Goal: Task Accomplishment & Management: Manage account settings

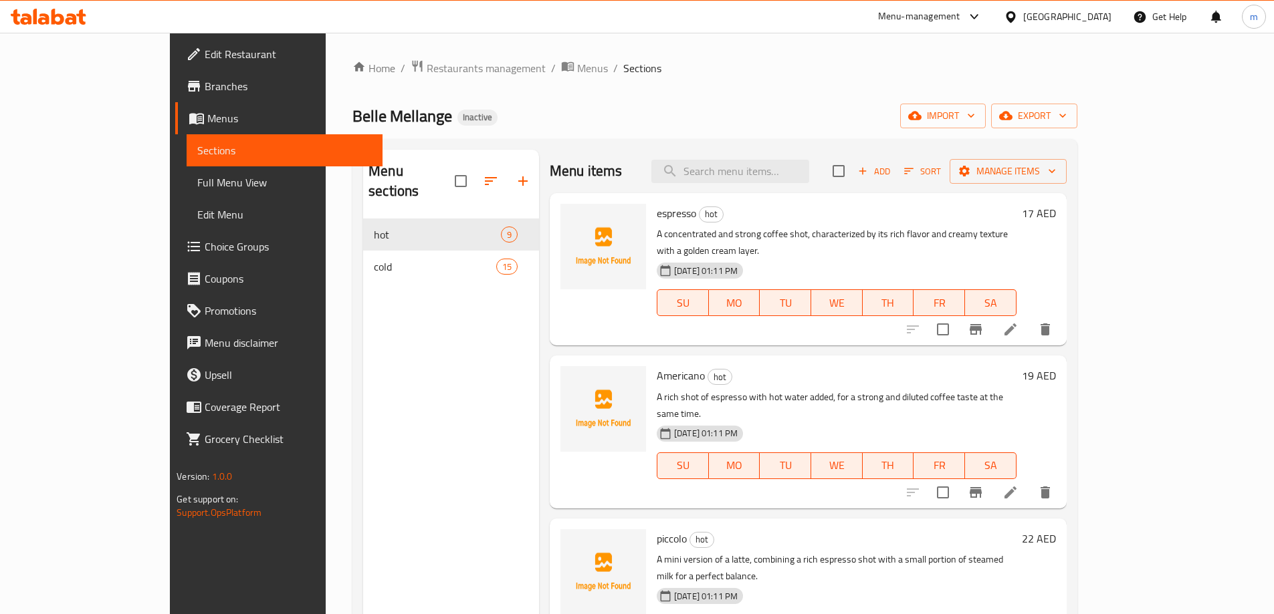
click at [1018, 322] on icon at bounding box center [1010, 330] width 16 height 16
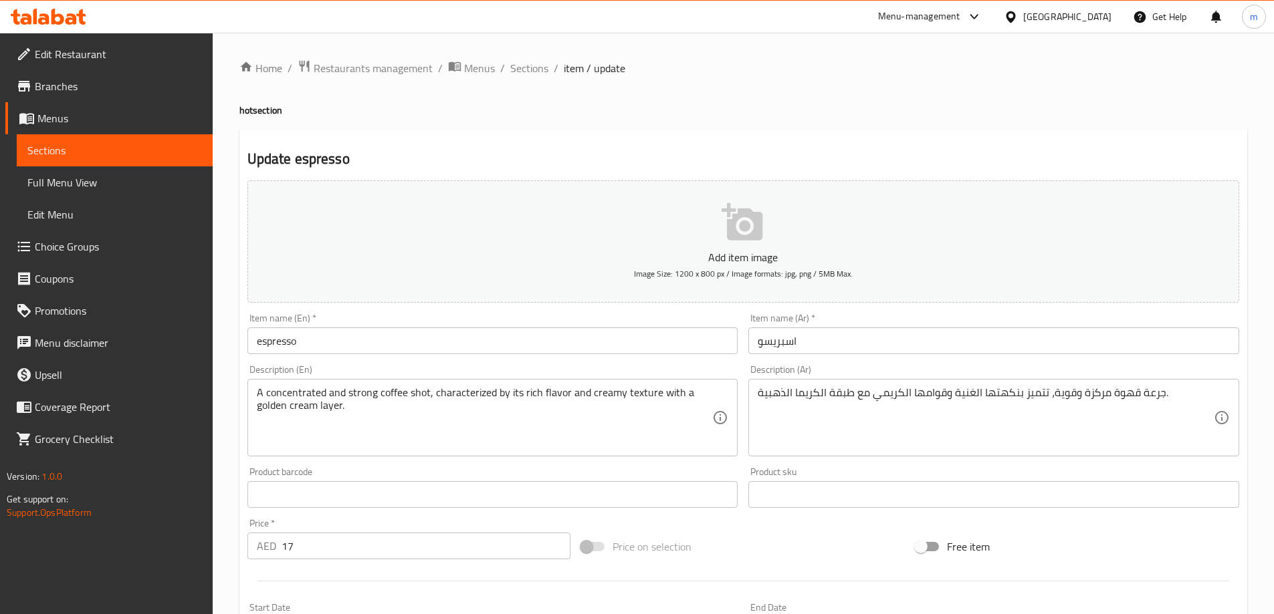
click at [320, 347] on input "espresso" at bounding box center [492, 341] width 491 height 27
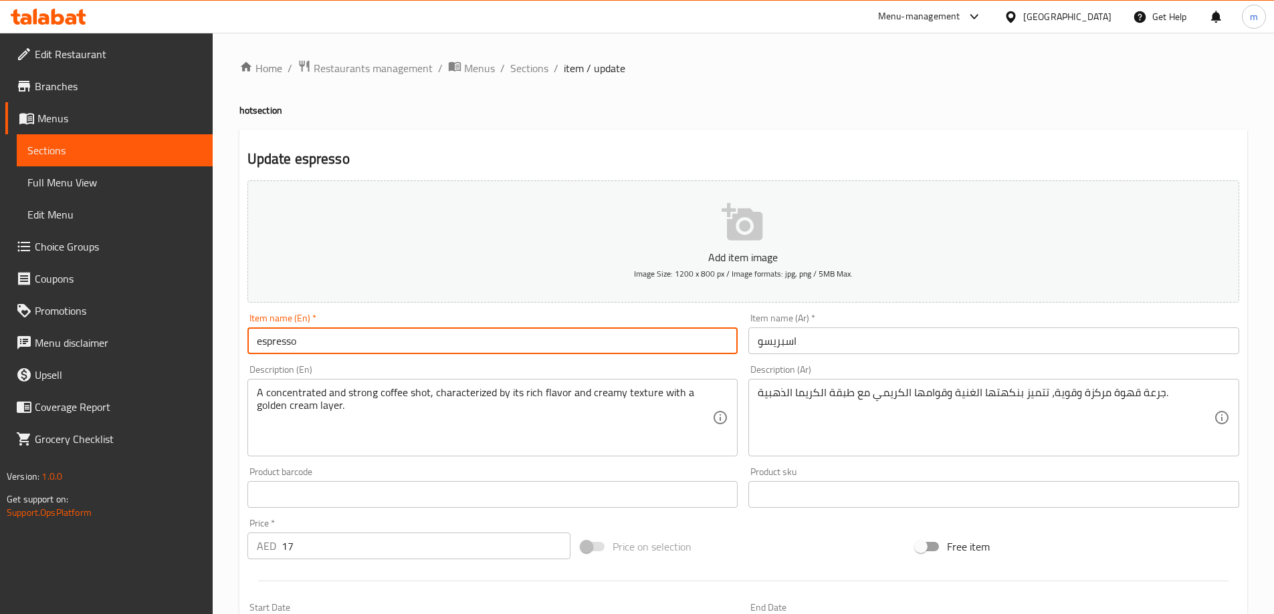
click at [320, 347] on input "espresso" at bounding box center [492, 341] width 491 height 27
type input "Espresso"
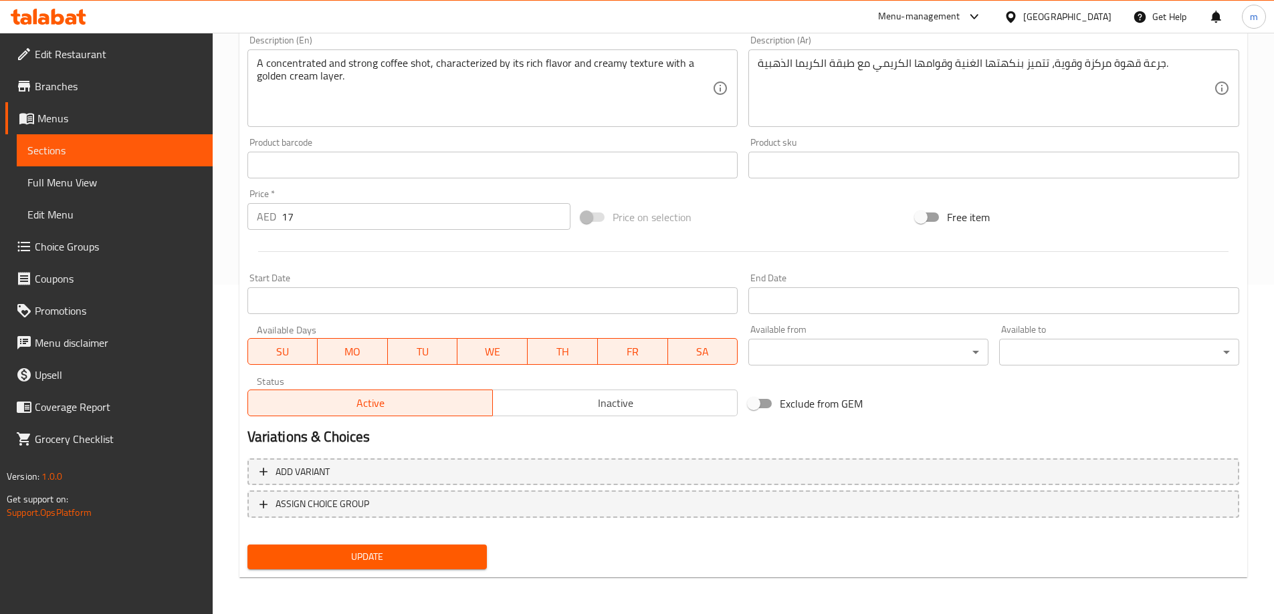
scroll to position [330, 0]
click at [320, 563] on span "Update" at bounding box center [367, 556] width 219 height 17
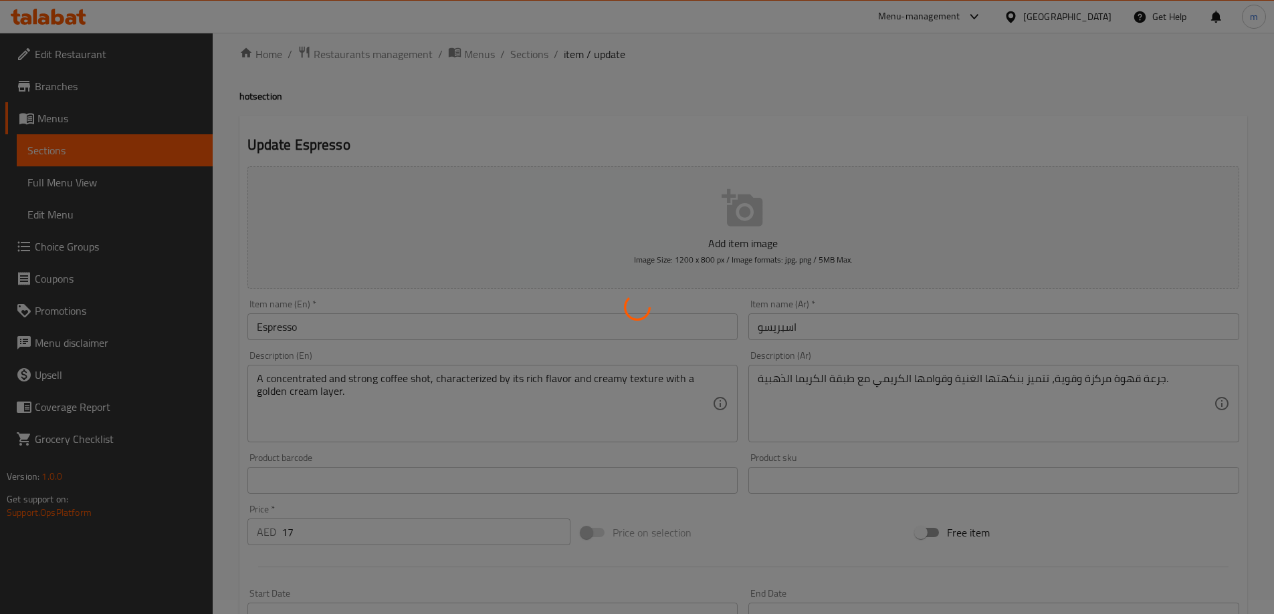
scroll to position [0, 0]
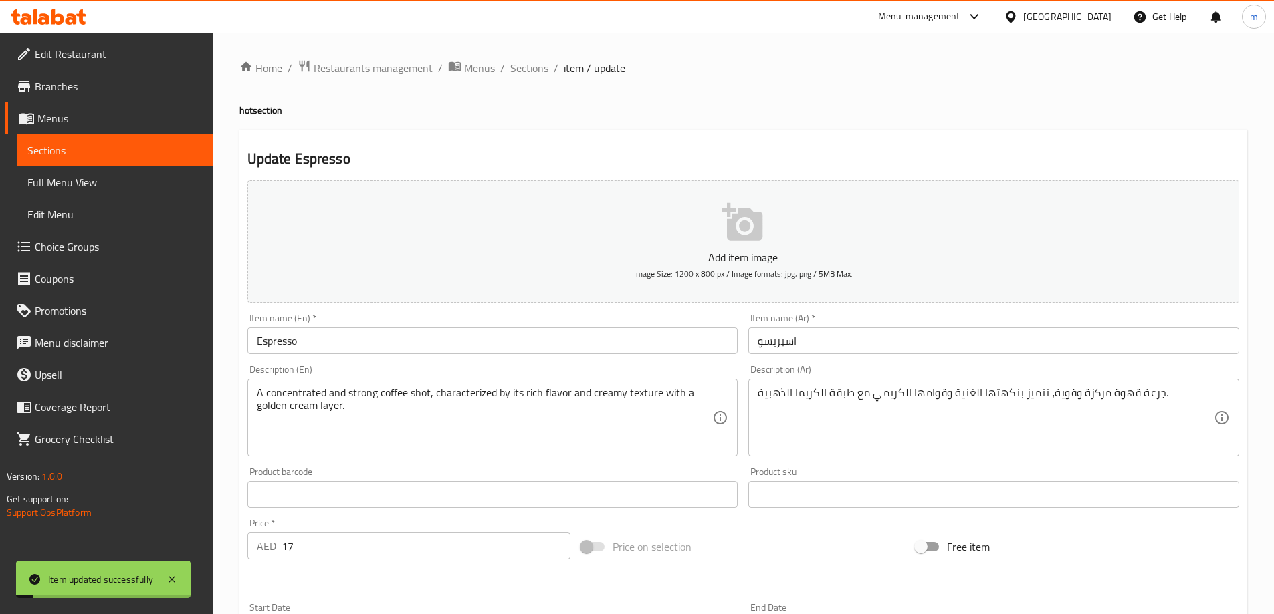
click at [533, 72] on span "Sections" at bounding box center [529, 68] width 38 height 16
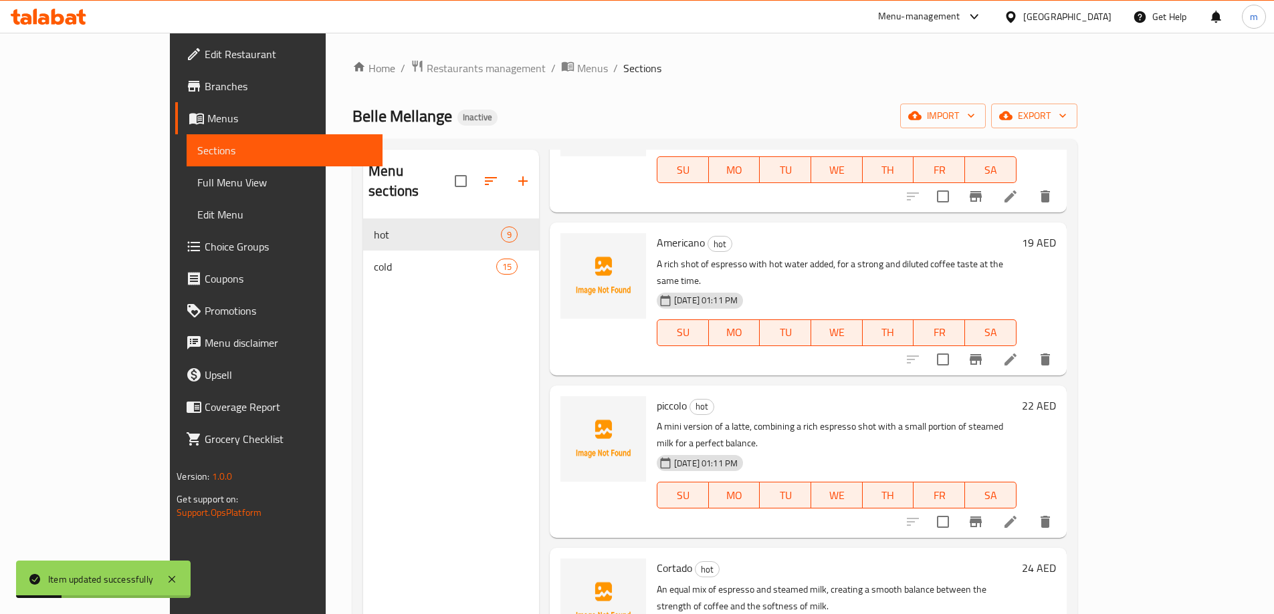
scroll to position [134, 0]
click at [1018, 513] on icon at bounding box center [1010, 521] width 16 height 16
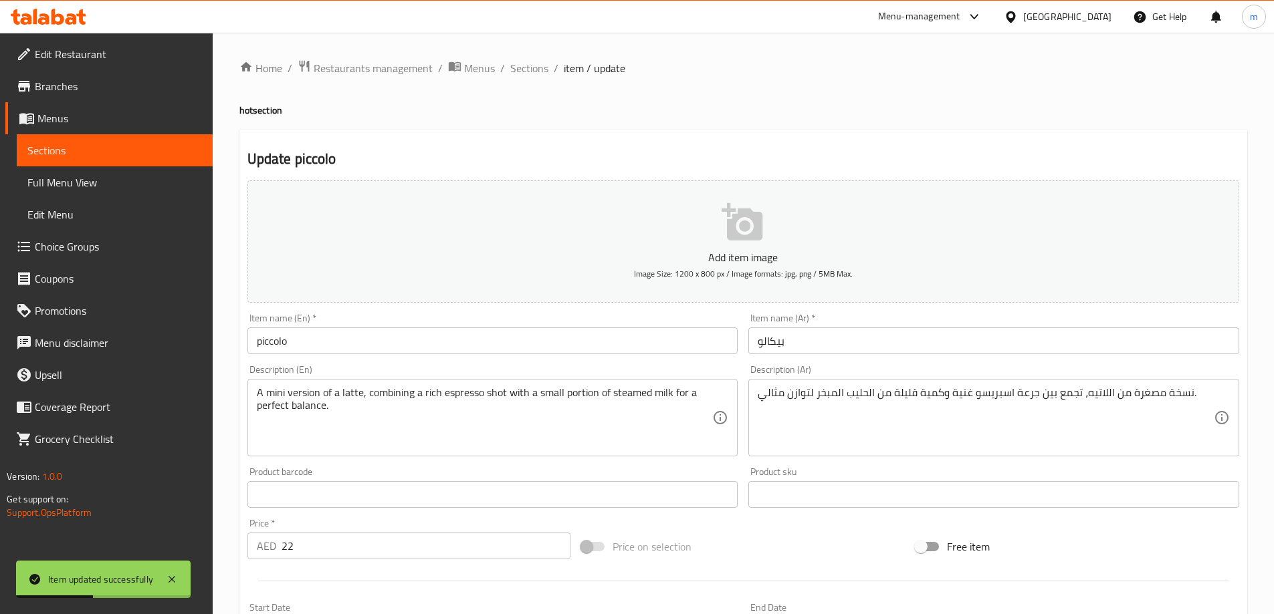
click at [299, 345] on input "piccolo" at bounding box center [492, 341] width 491 height 27
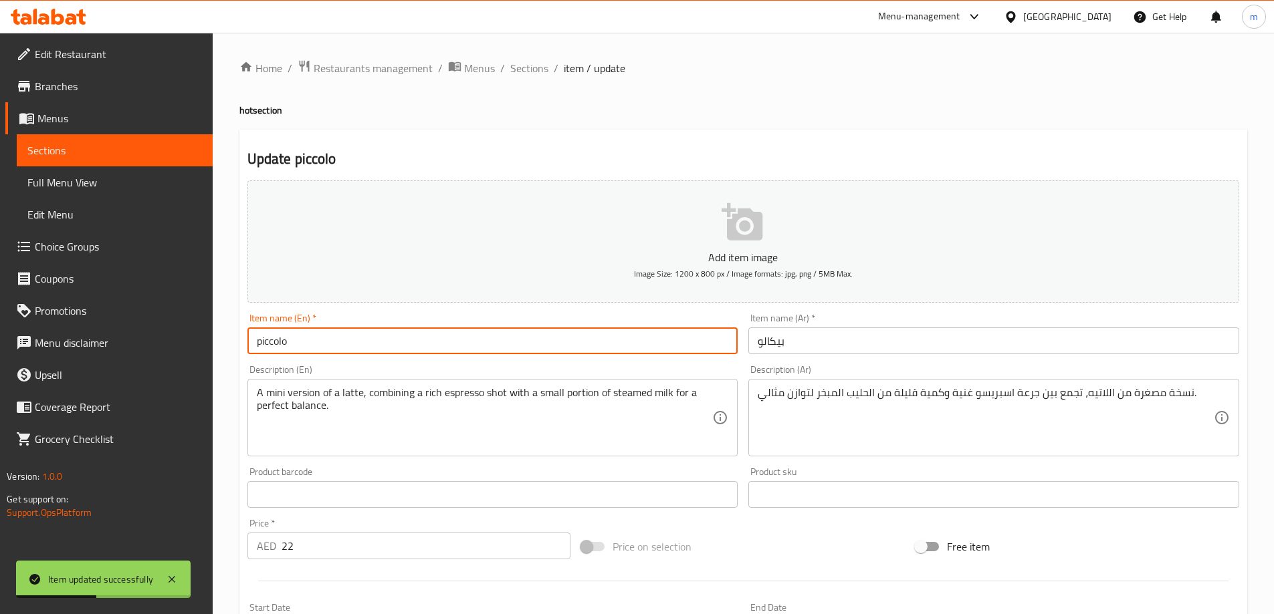
click at [299, 345] on input "piccolo" at bounding box center [492, 341] width 491 height 27
type input "Piccolo"
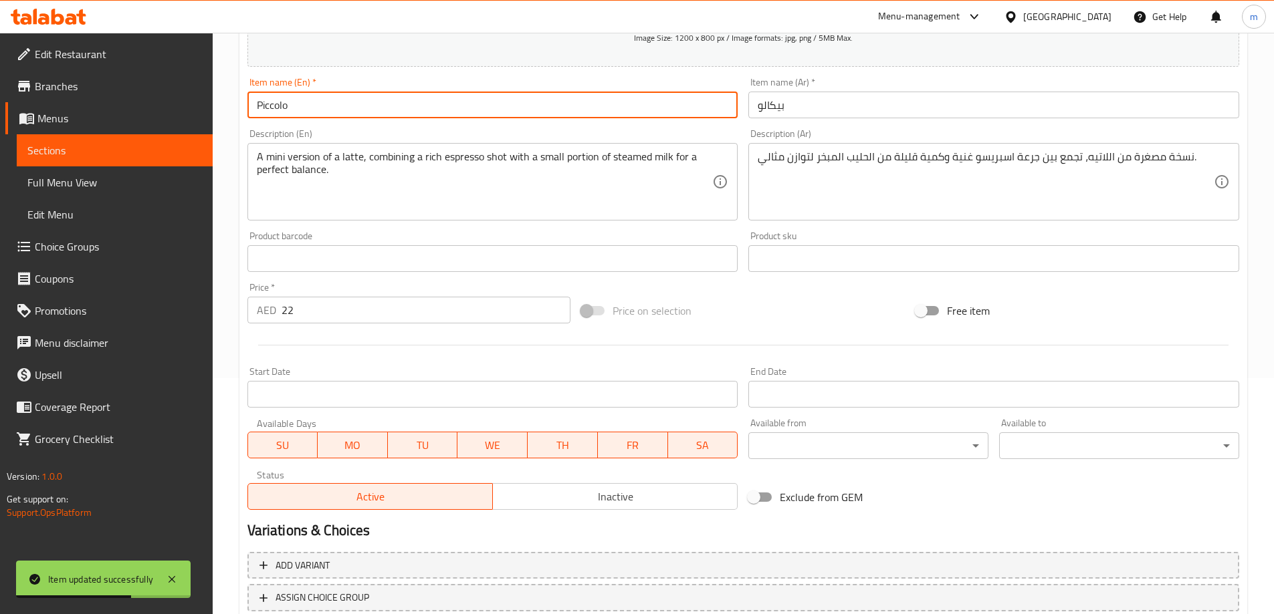
scroll to position [330, 0]
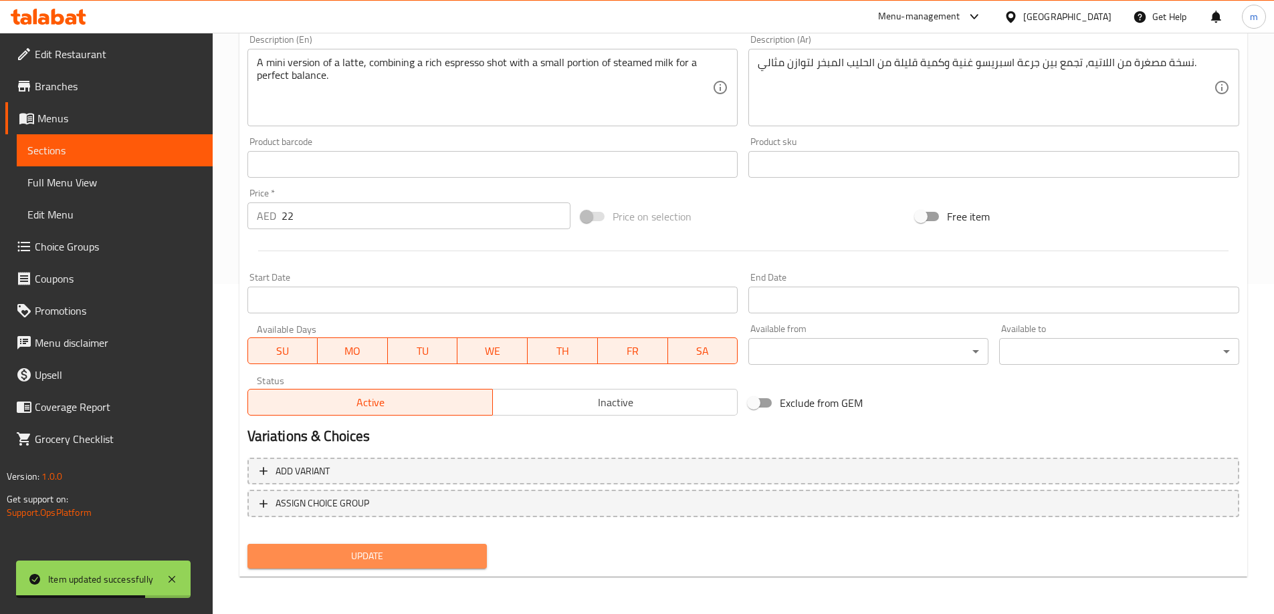
click at [320, 559] on span "Update" at bounding box center [367, 556] width 219 height 17
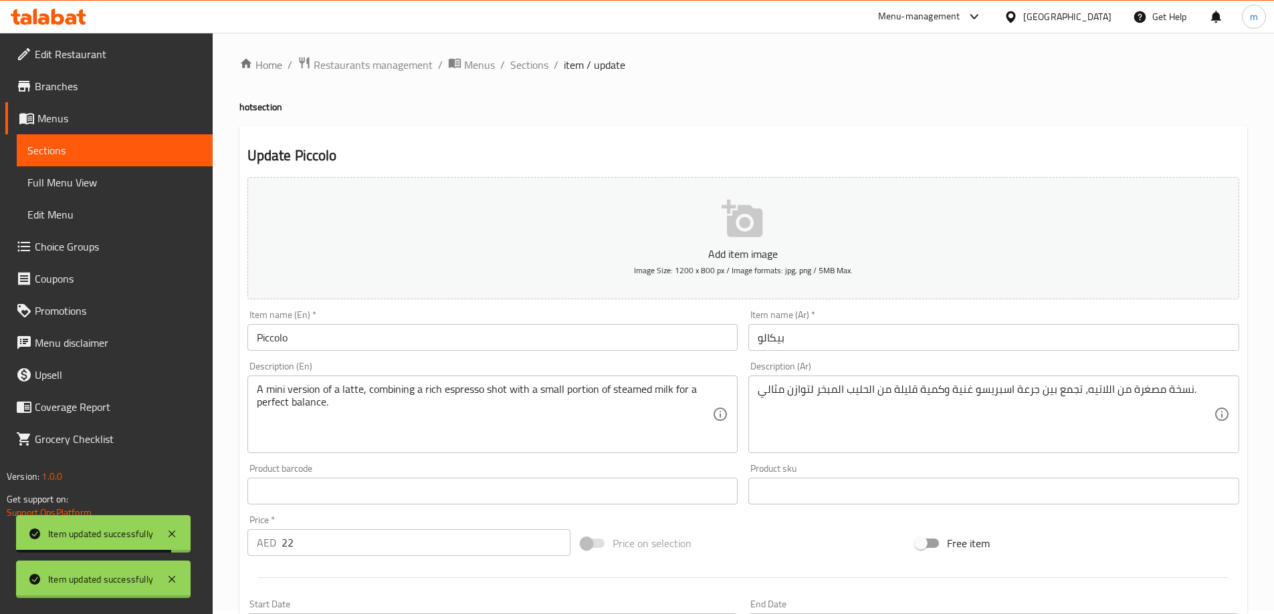
scroll to position [0, 0]
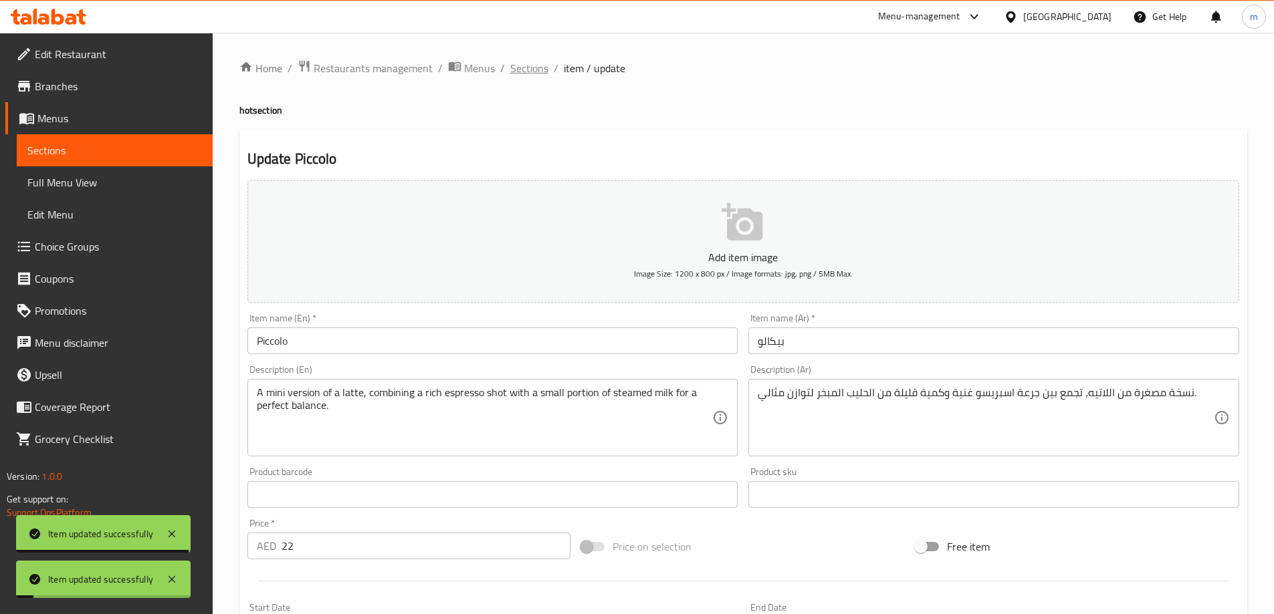
click at [527, 73] on span "Sections" at bounding box center [529, 68] width 38 height 16
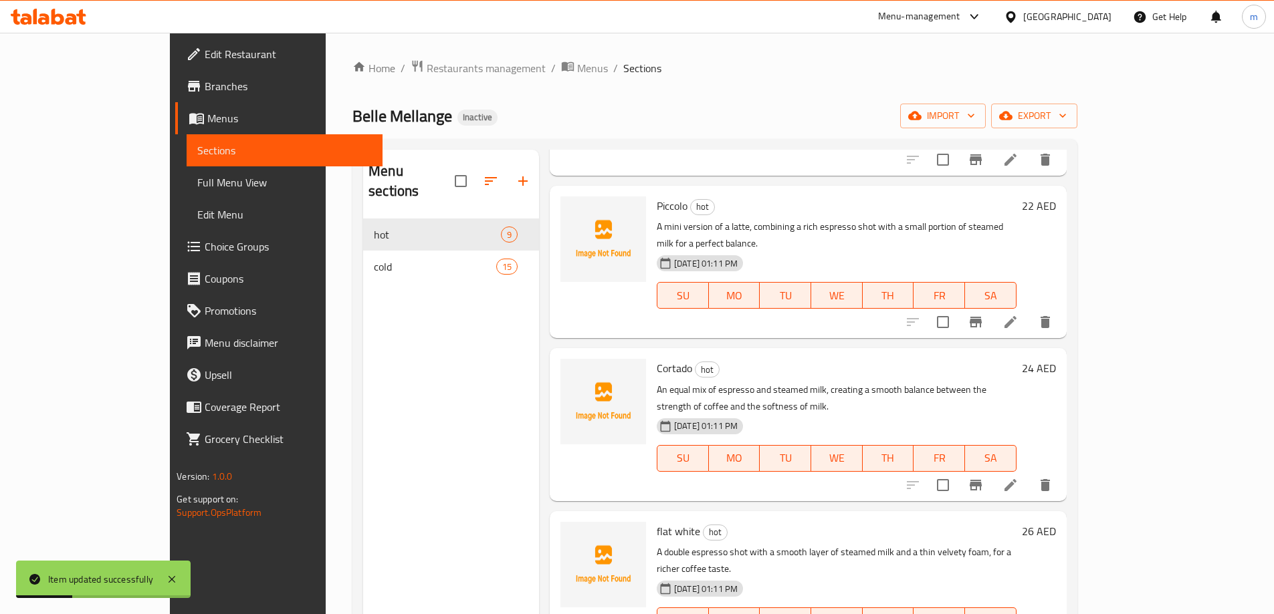
scroll to position [334, 0]
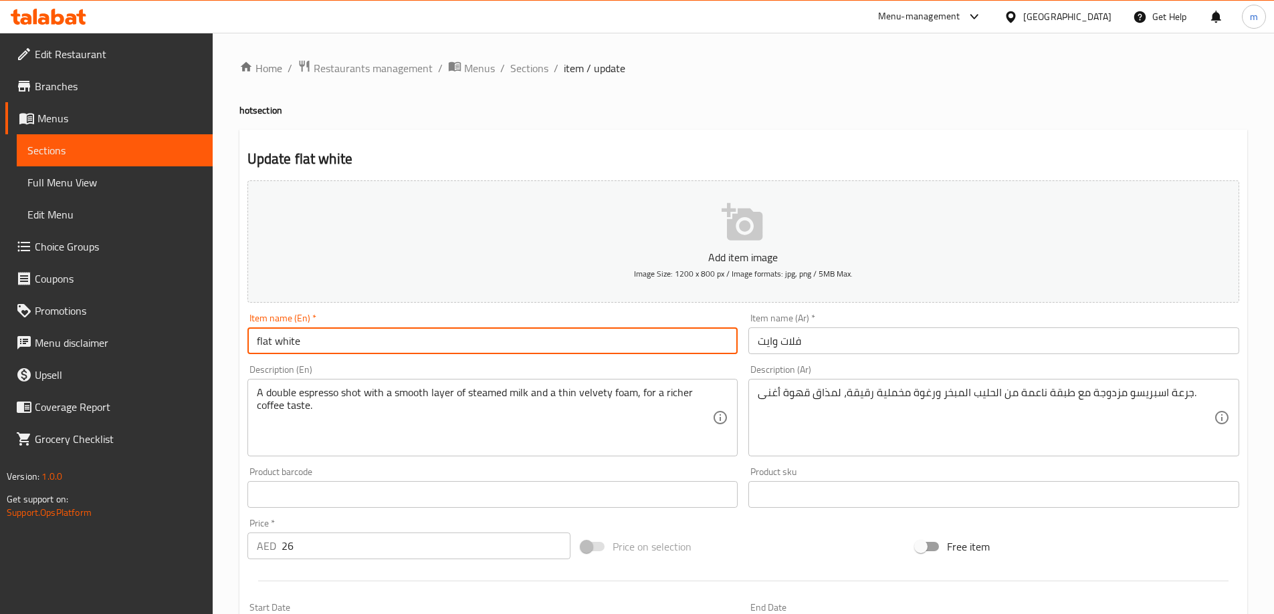
click at [399, 354] on input "flat white" at bounding box center [492, 341] width 491 height 27
type input "Flat White"
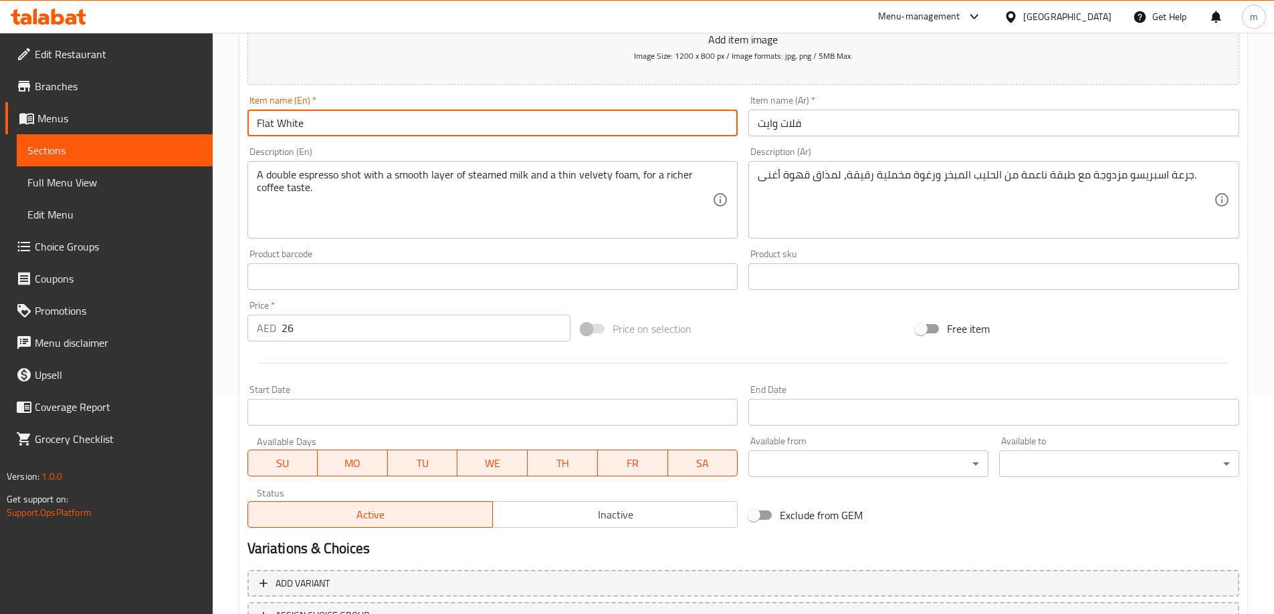
scroll to position [330, 0]
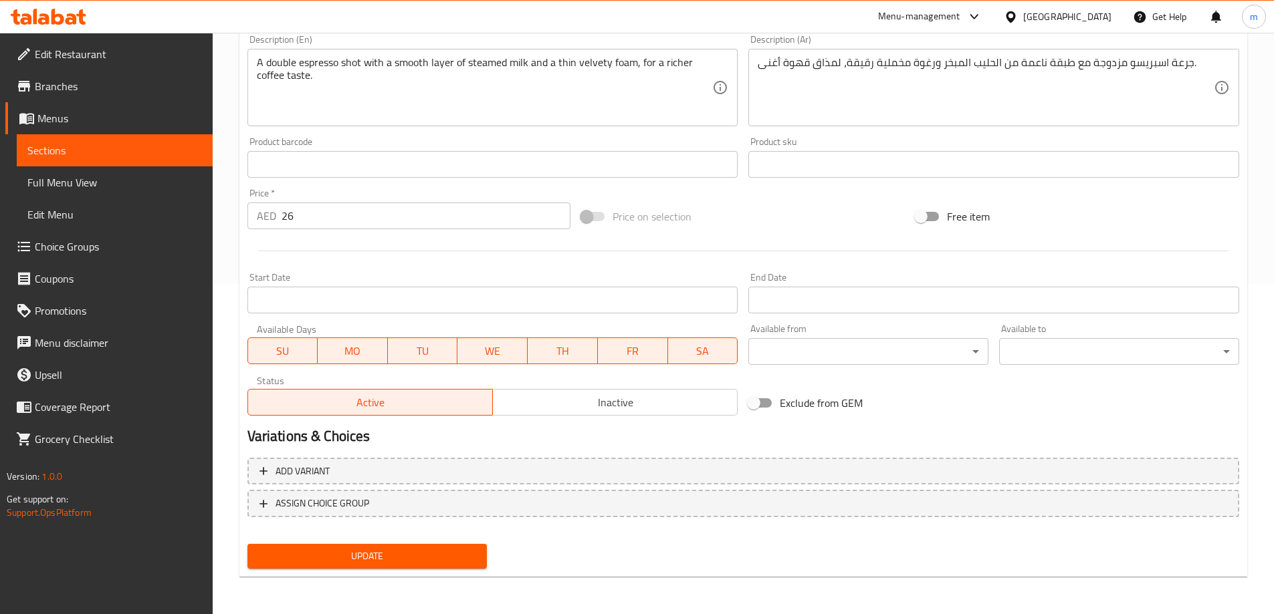
click at [299, 544] on button "Update" at bounding box center [367, 556] width 240 height 25
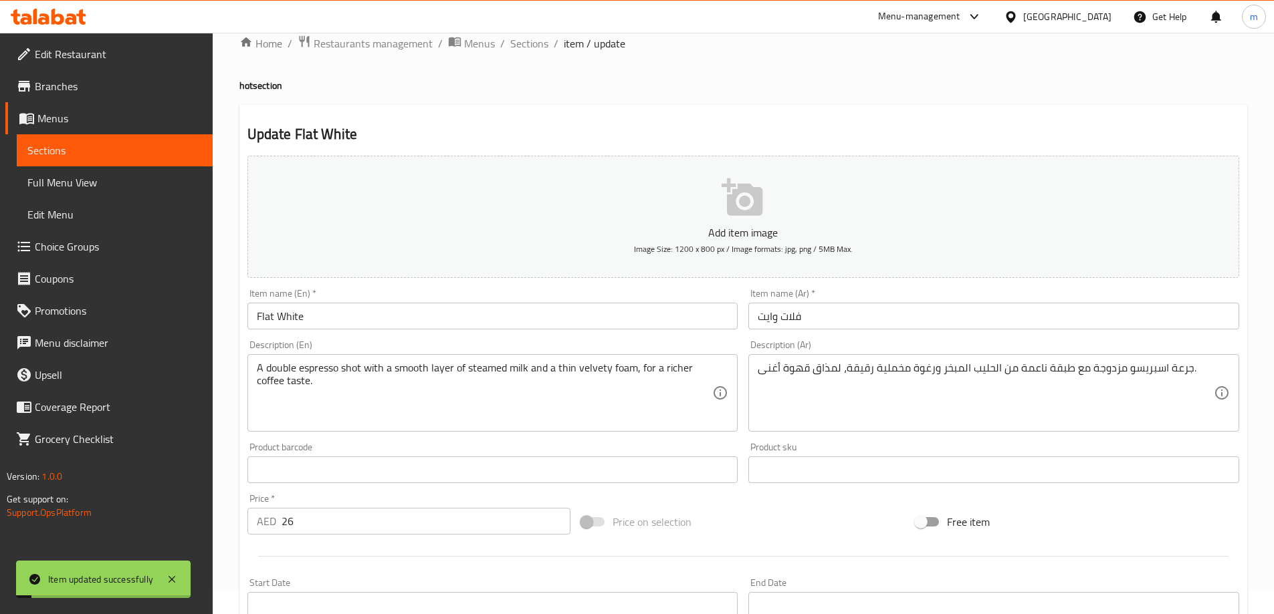
scroll to position [0, 0]
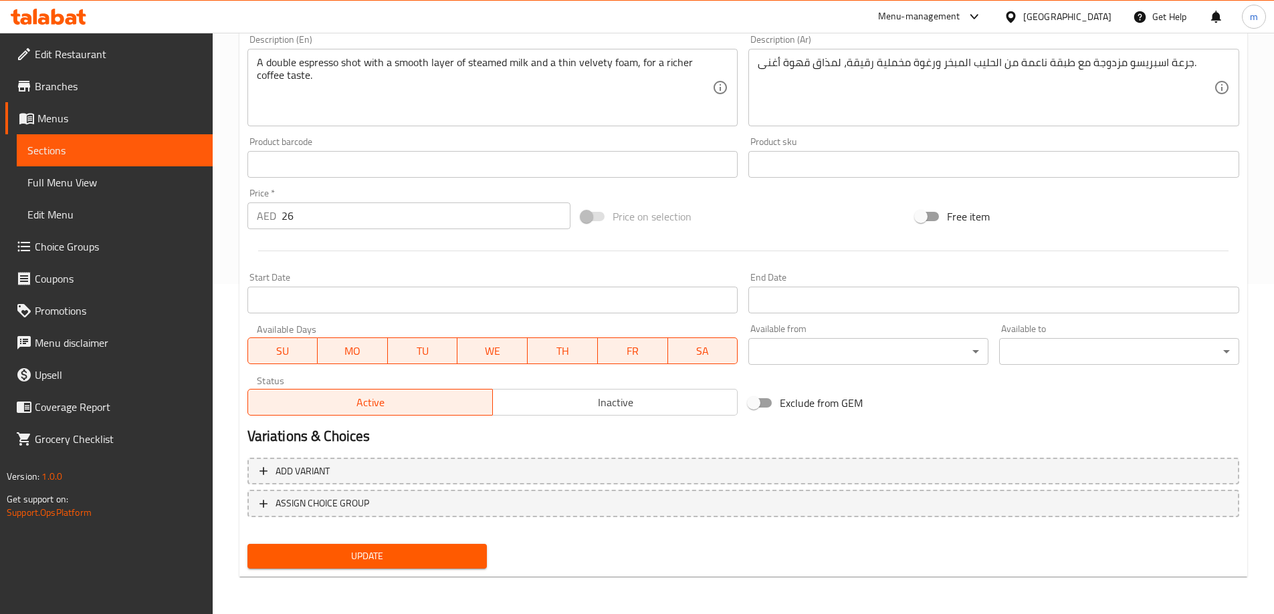
drag, startPoint x: 410, startPoint y: 553, endPoint x: 376, endPoint y: 460, distance: 99.0
click at [410, 553] on span "Update" at bounding box center [367, 556] width 219 height 17
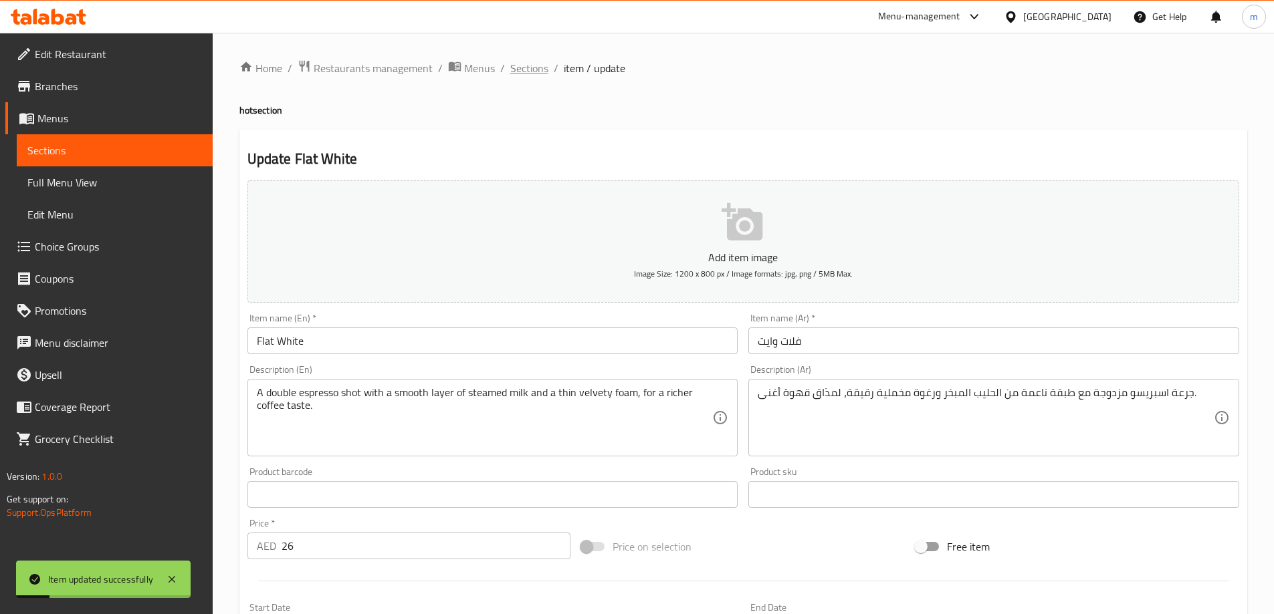
click at [533, 72] on span "Sections" at bounding box center [529, 68] width 38 height 16
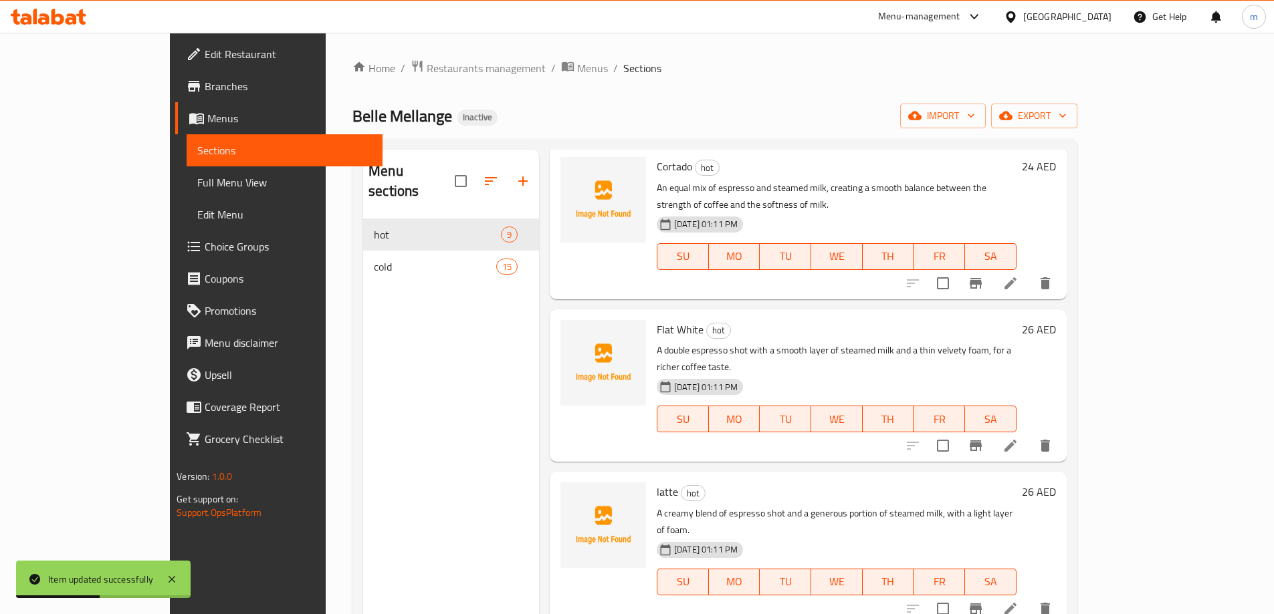
scroll to position [669, 0]
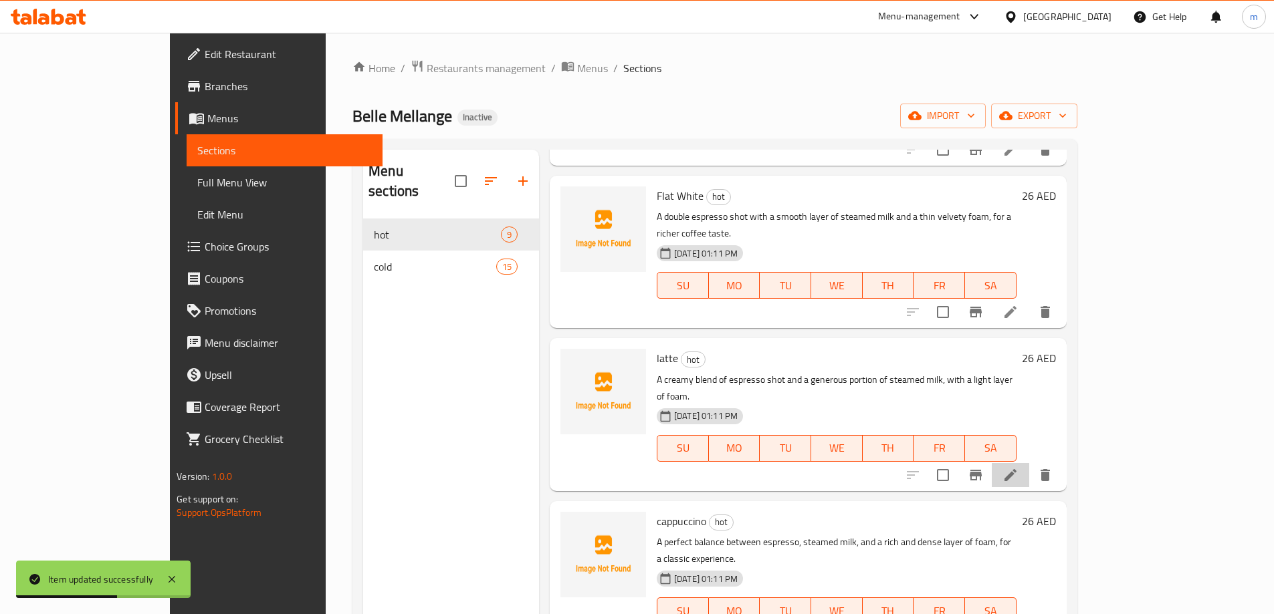
click at [1029, 463] on li at bounding box center [1009, 475] width 37 height 24
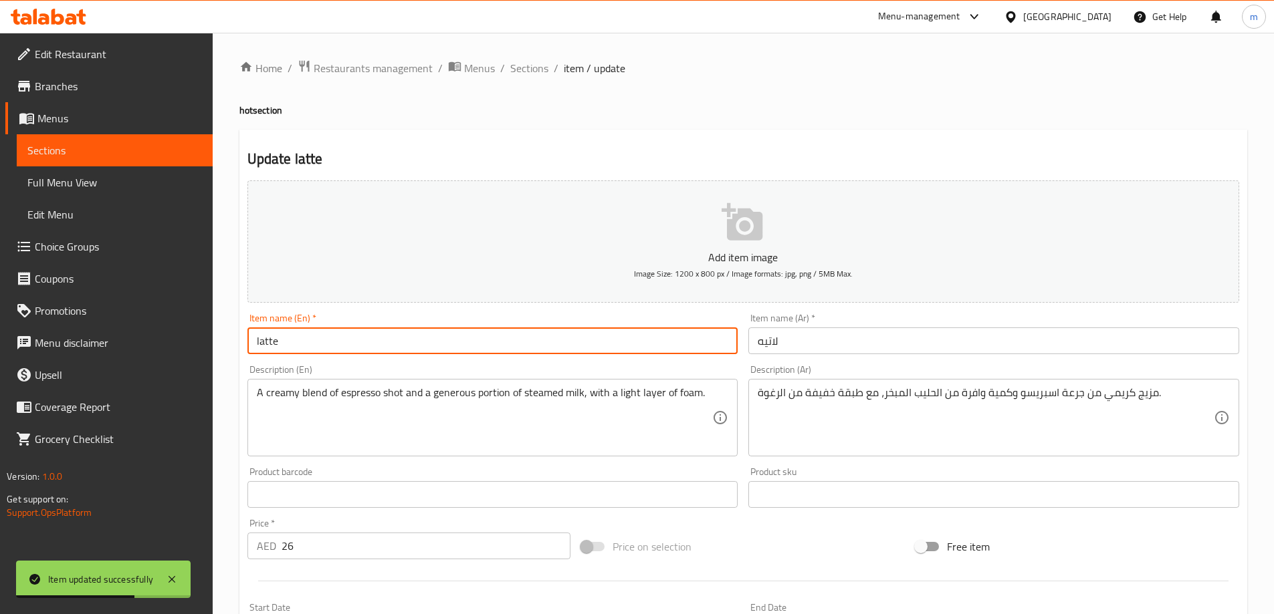
click at [283, 341] on input "latte" at bounding box center [492, 341] width 491 height 27
type input "Latte"
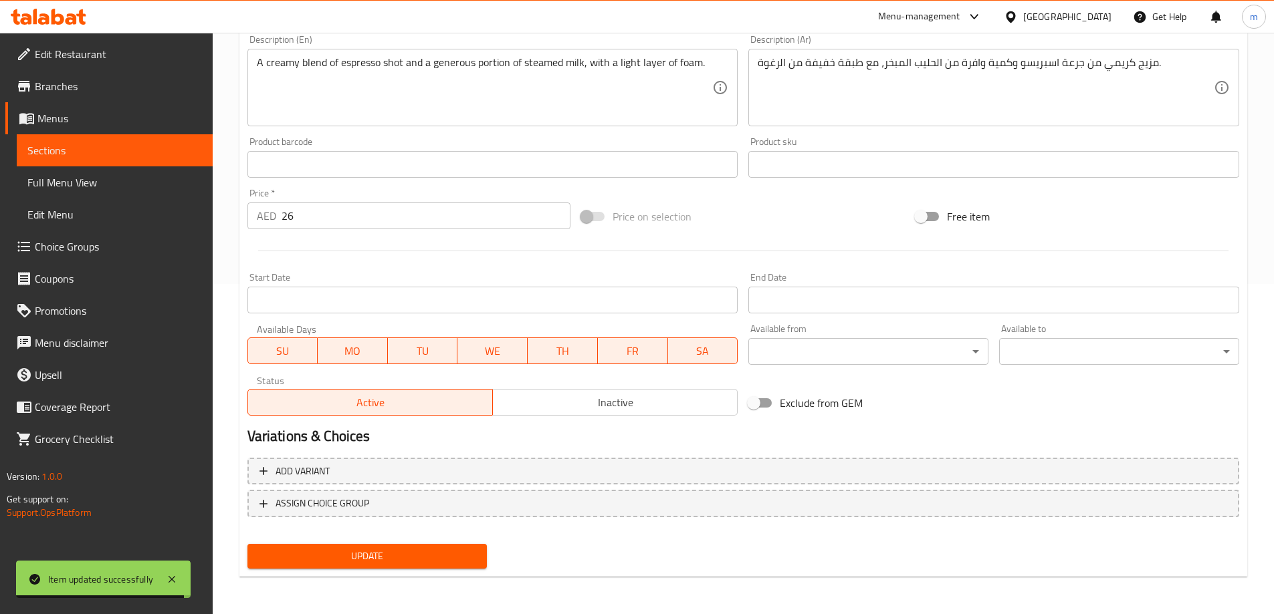
click at [347, 554] on span "Update" at bounding box center [367, 556] width 219 height 17
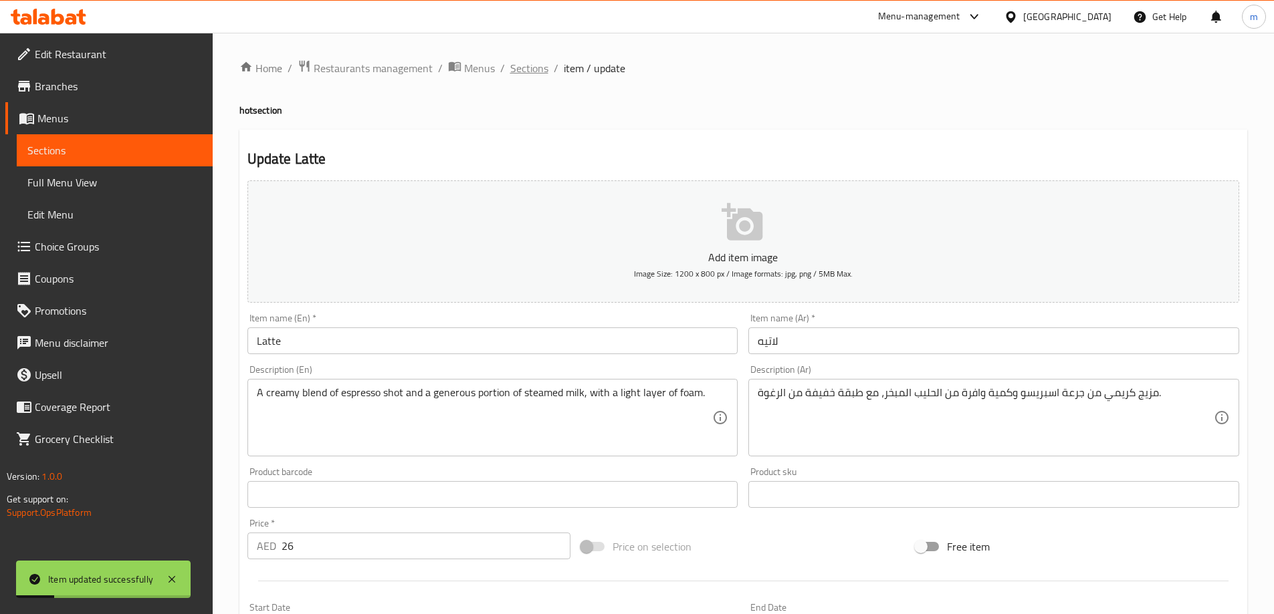
click at [523, 76] on span "Sections" at bounding box center [529, 68] width 38 height 16
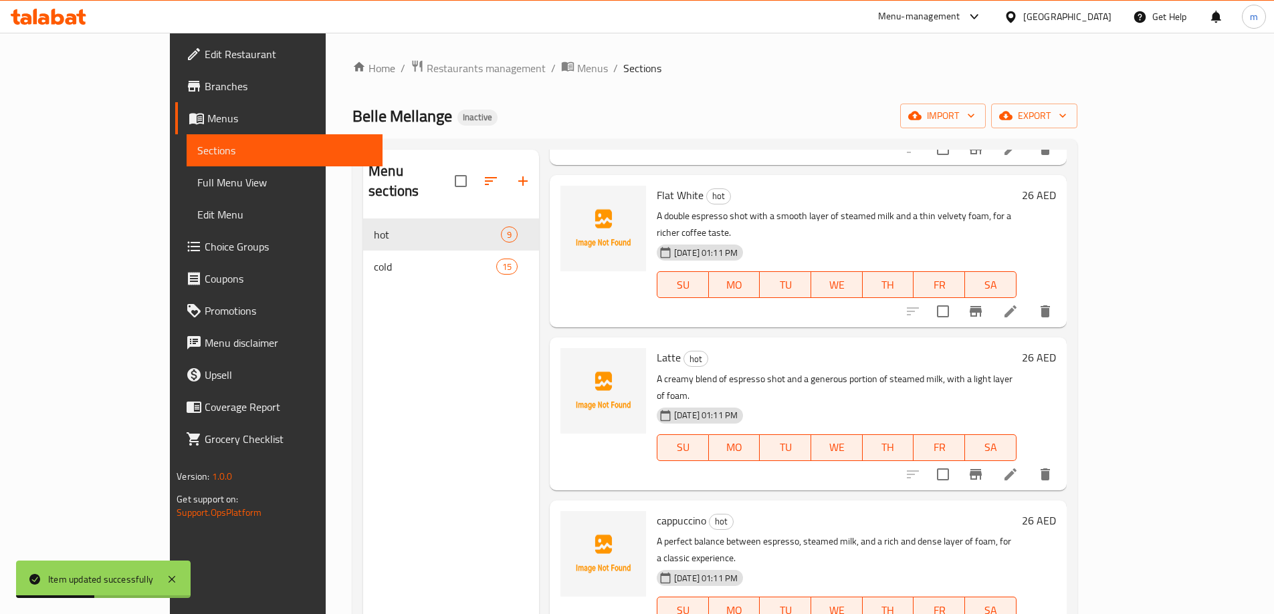
scroll to position [733, 0]
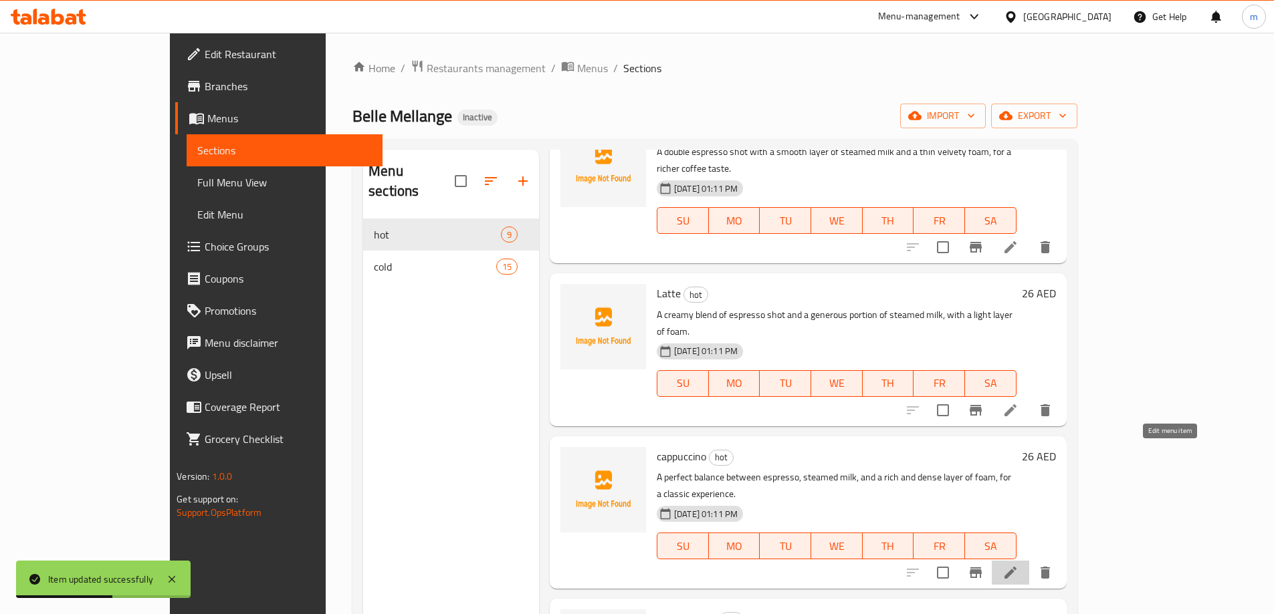
click at [1018, 565] on icon at bounding box center [1010, 573] width 16 height 16
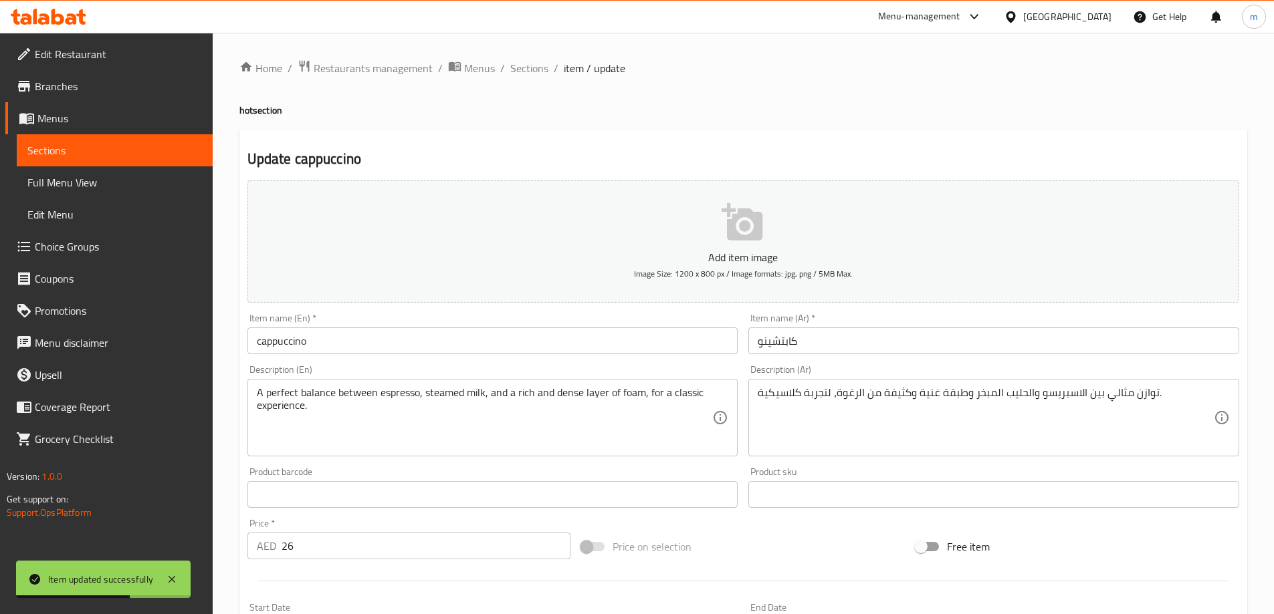
click at [307, 342] on input "cappuccino" at bounding box center [492, 341] width 491 height 27
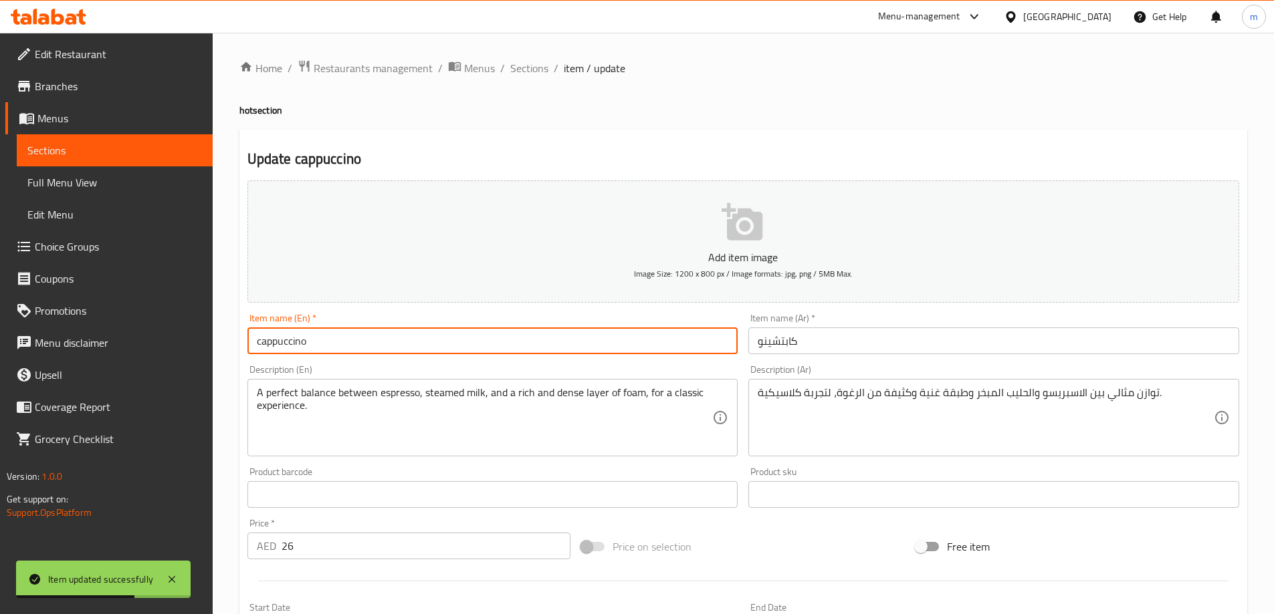
click at [307, 342] on input "cappuccino" at bounding box center [492, 341] width 491 height 27
type input "Cappuccino"
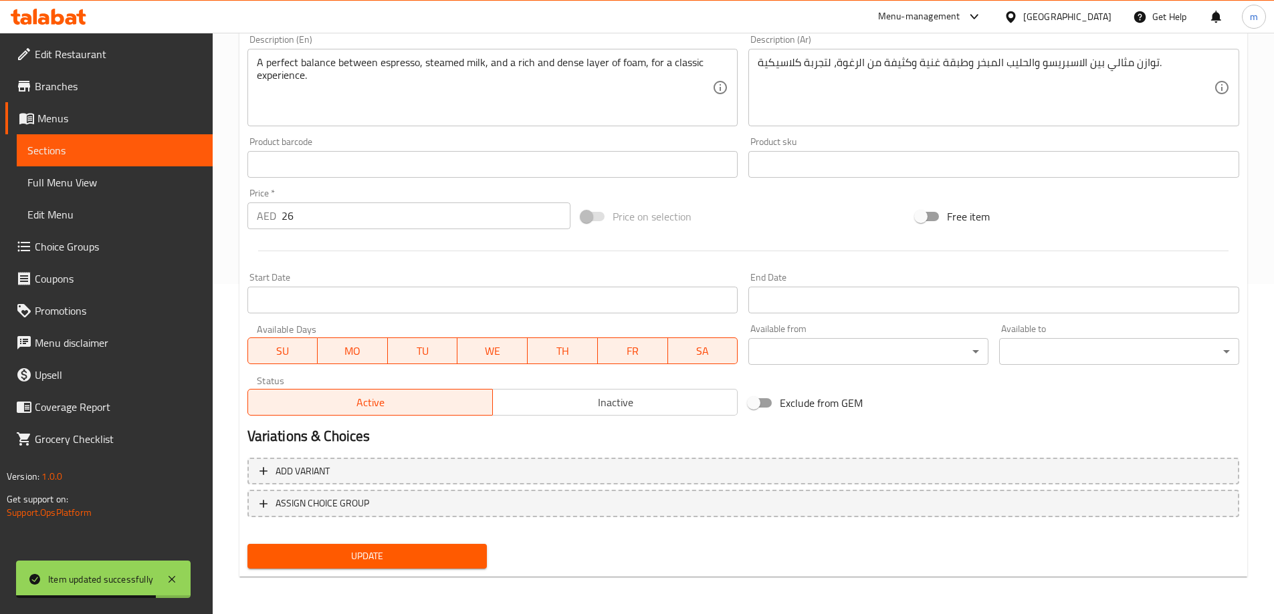
click at [308, 566] on button "Update" at bounding box center [367, 556] width 240 height 25
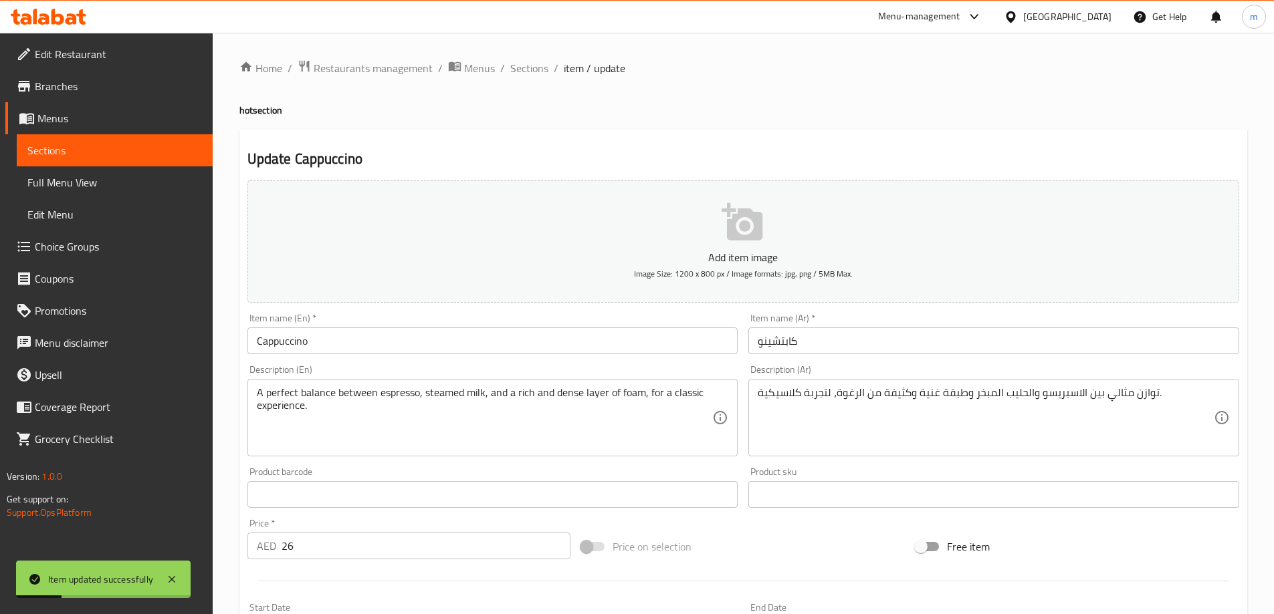
scroll to position [330, 0]
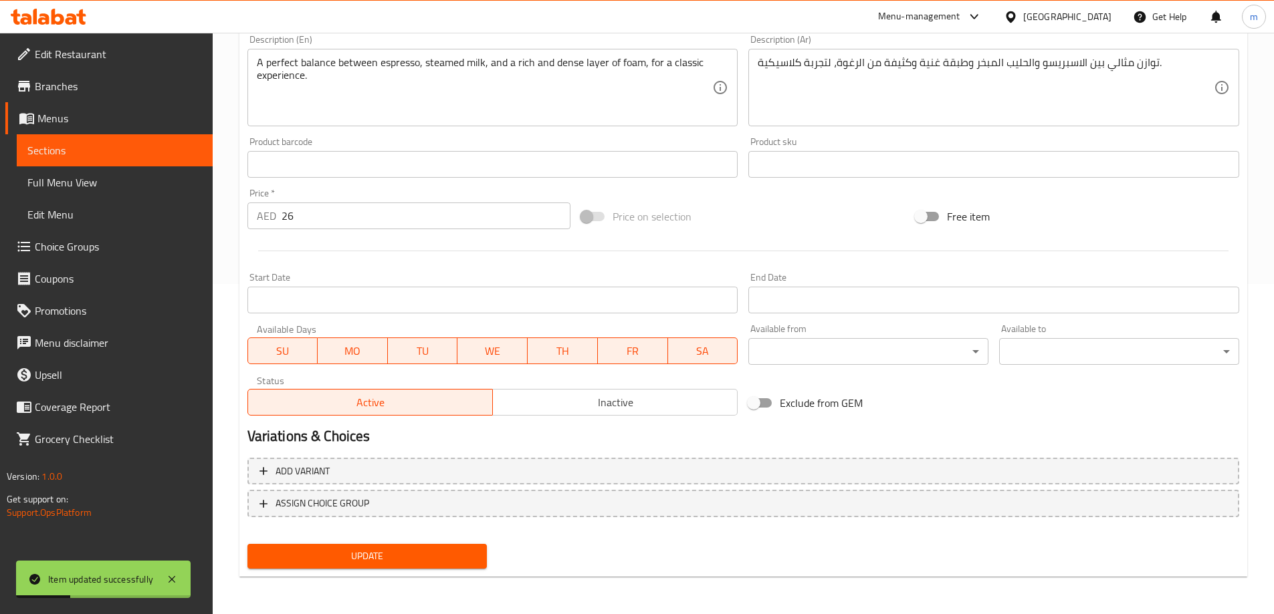
click at [376, 558] on span "Update" at bounding box center [367, 556] width 219 height 17
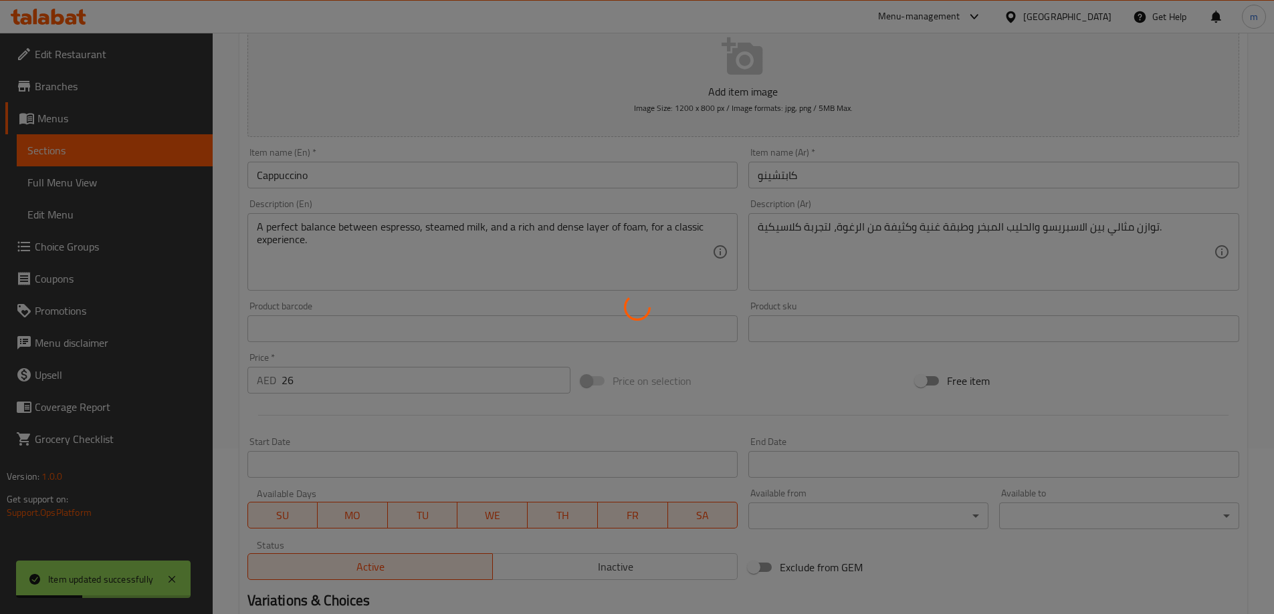
scroll to position [0, 0]
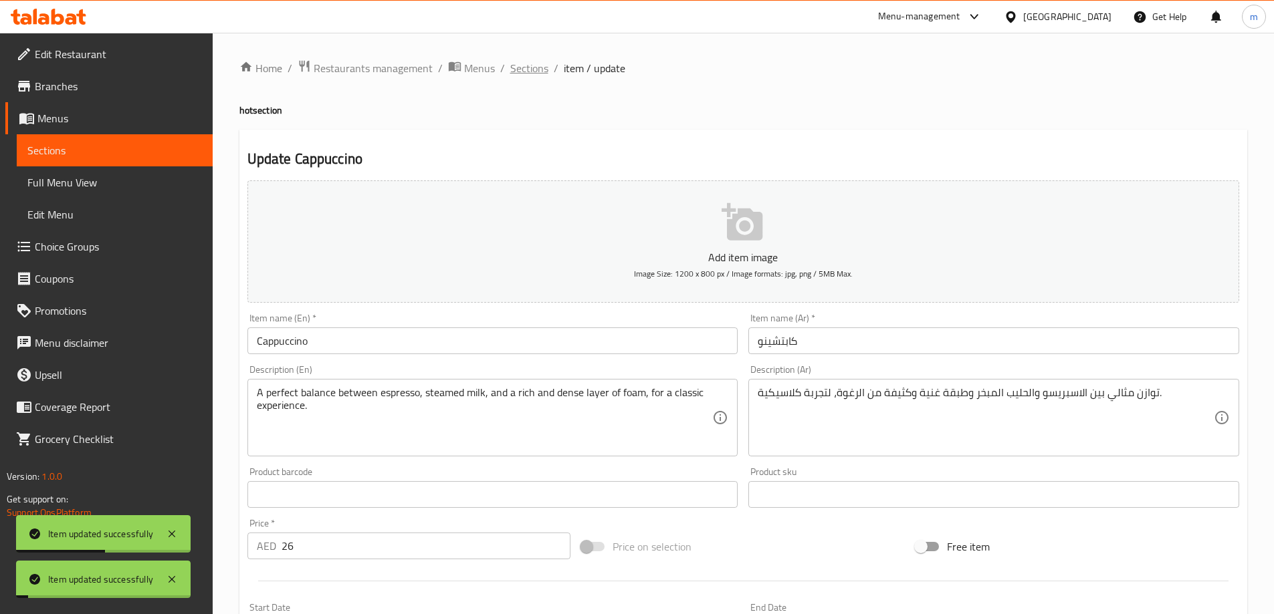
click at [527, 64] on span "Sections" at bounding box center [529, 68] width 38 height 16
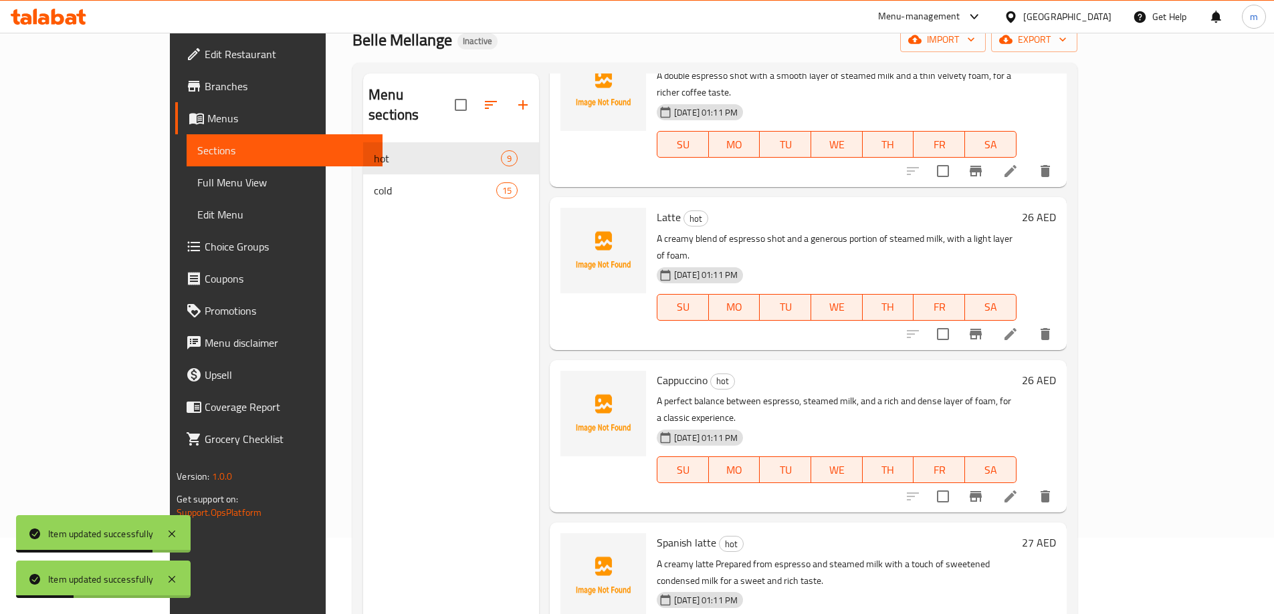
scroll to position [187, 0]
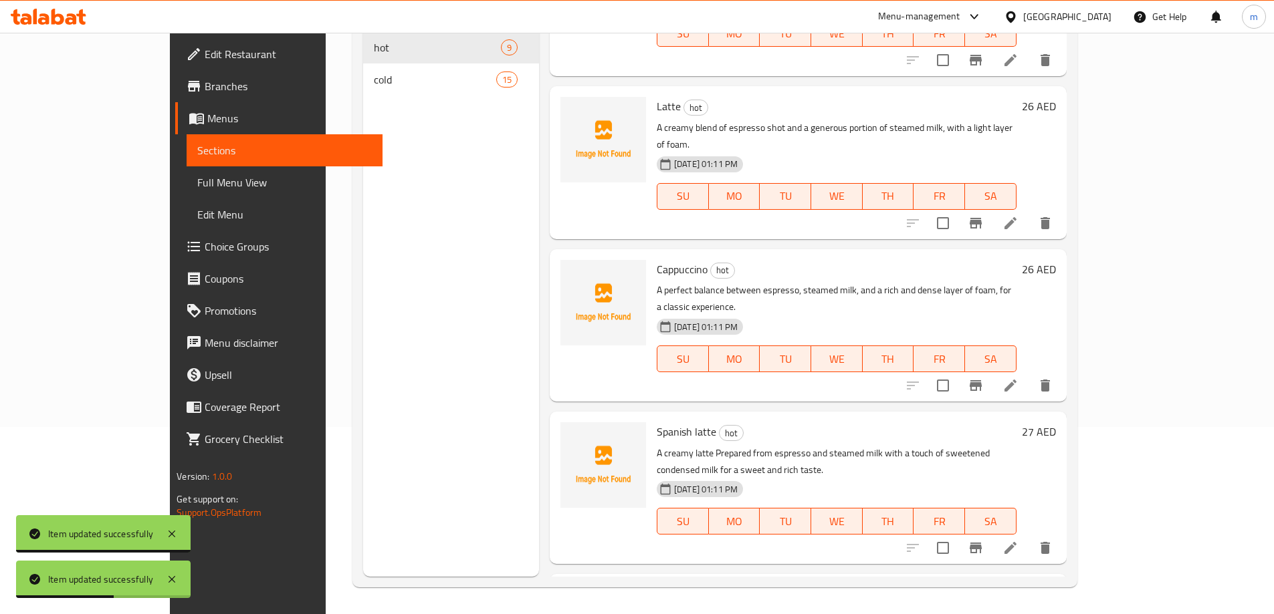
click at [1029, 536] on li at bounding box center [1009, 548] width 37 height 24
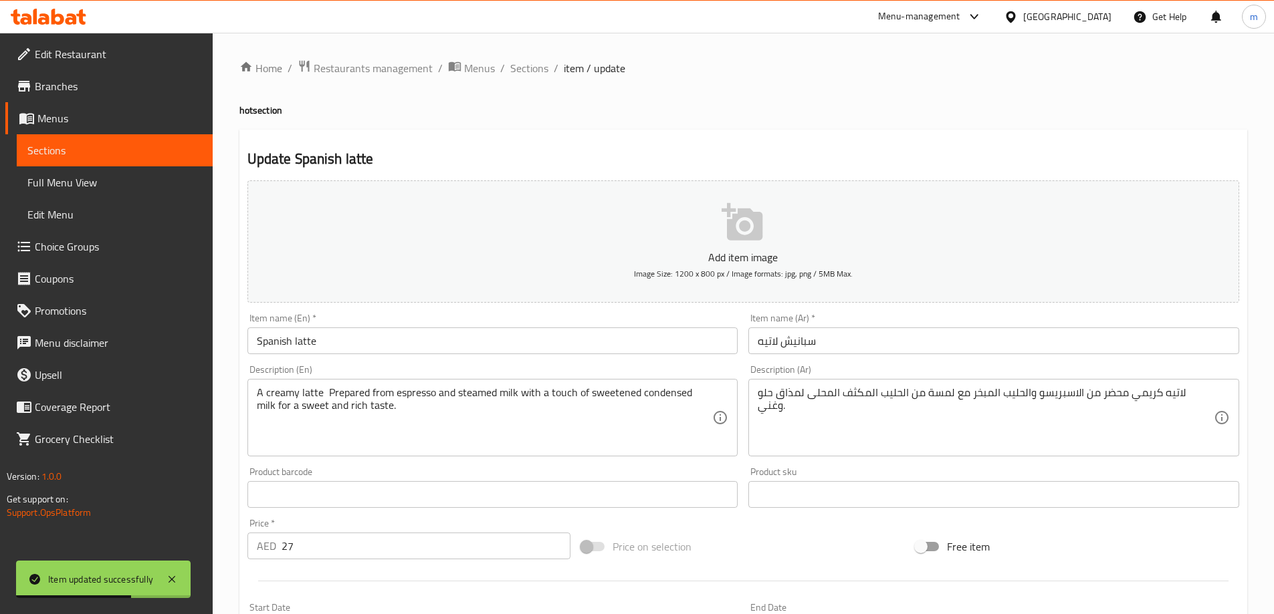
click at [303, 340] on input "Spanish latte" at bounding box center [492, 341] width 491 height 27
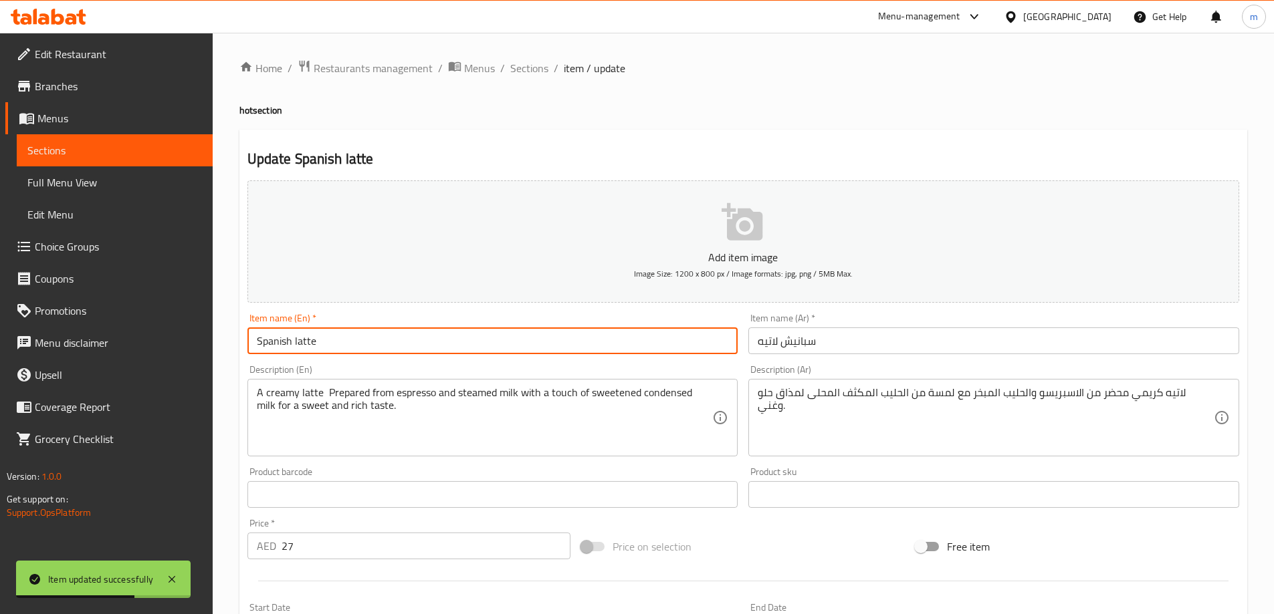
click at [303, 340] on input "Spanish latte" at bounding box center [492, 341] width 491 height 27
type input "Spanish Latte"
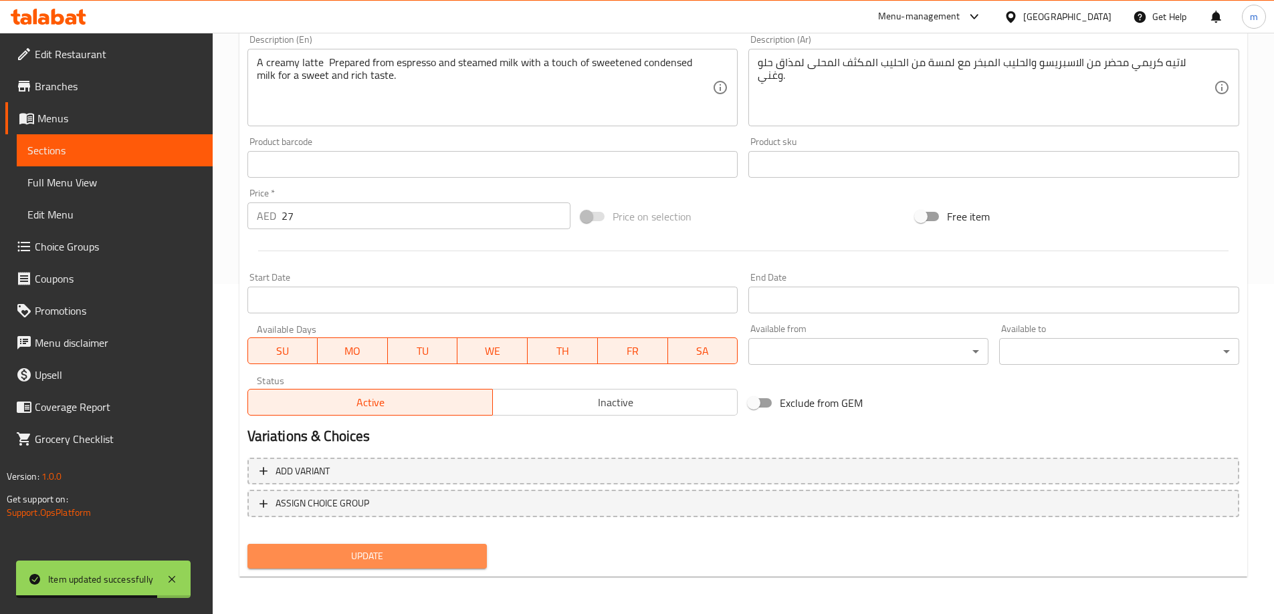
click at [311, 555] on span "Update" at bounding box center [367, 556] width 219 height 17
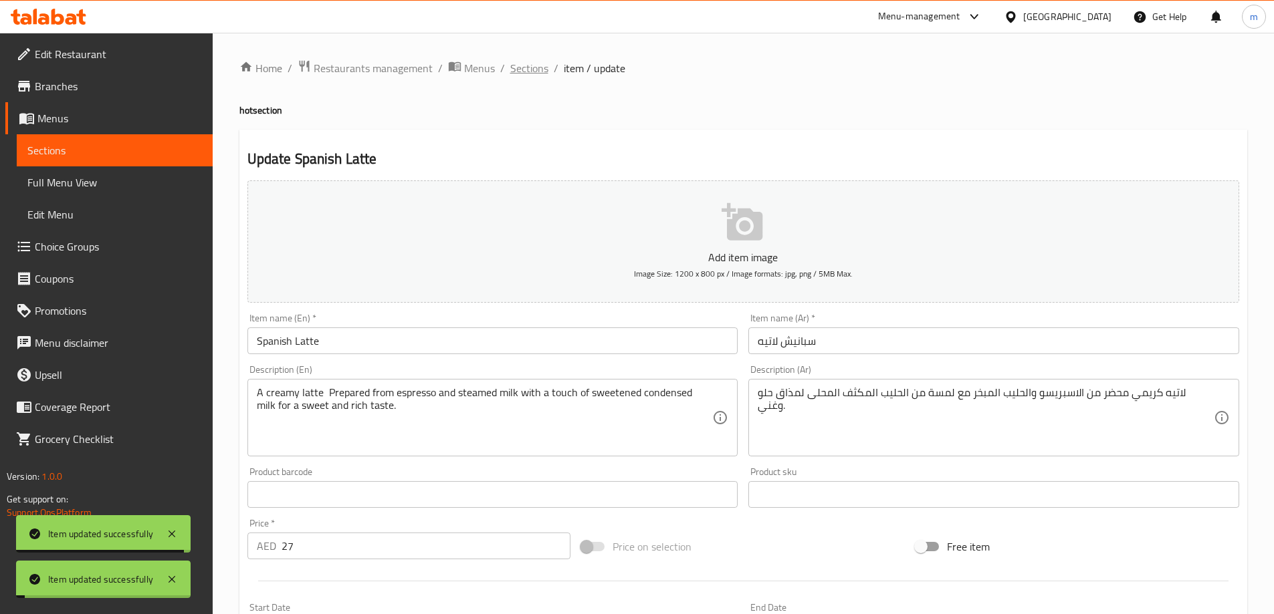
click at [523, 68] on span "Sections" at bounding box center [529, 68] width 38 height 16
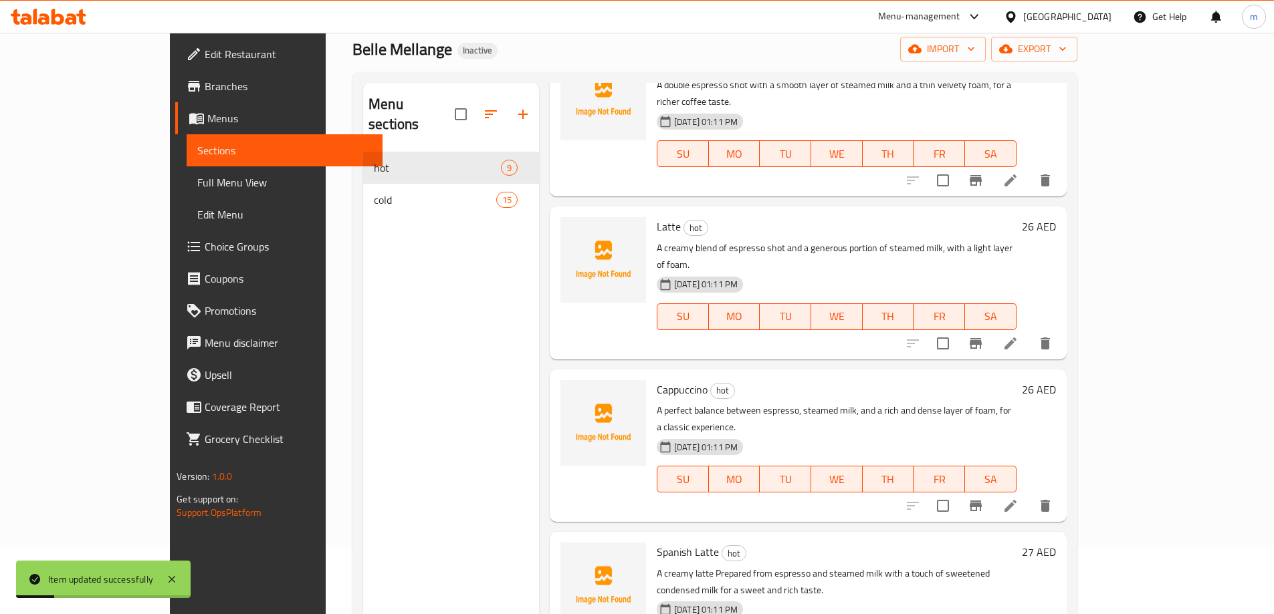
scroll to position [187, 0]
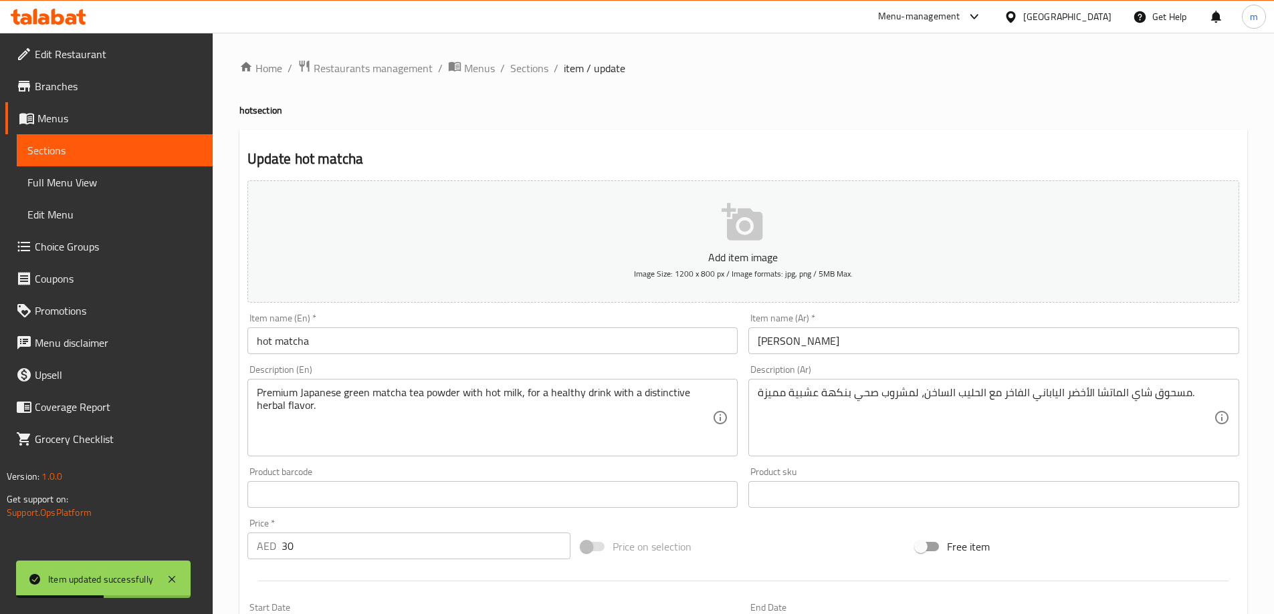
click at [301, 348] on input "hot matcha" at bounding box center [492, 341] width 491 height 27
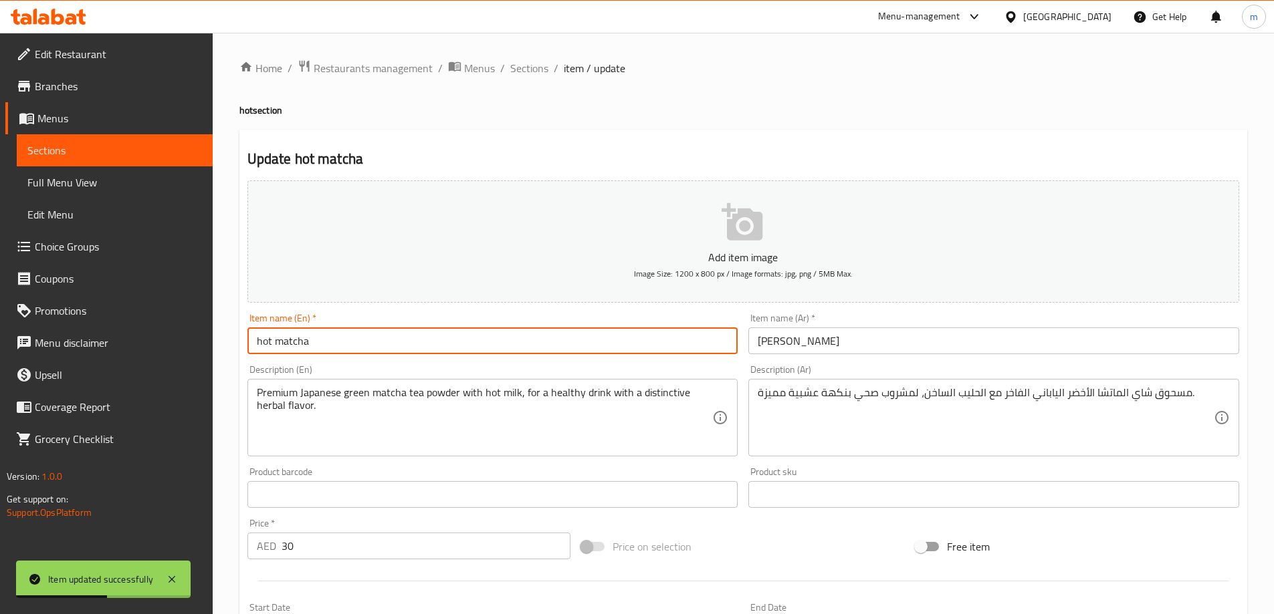
click at [301, 348] on input "hot matcha" at bounding box center [492, 341] width 491 height 27
type input "Hot Matcha"
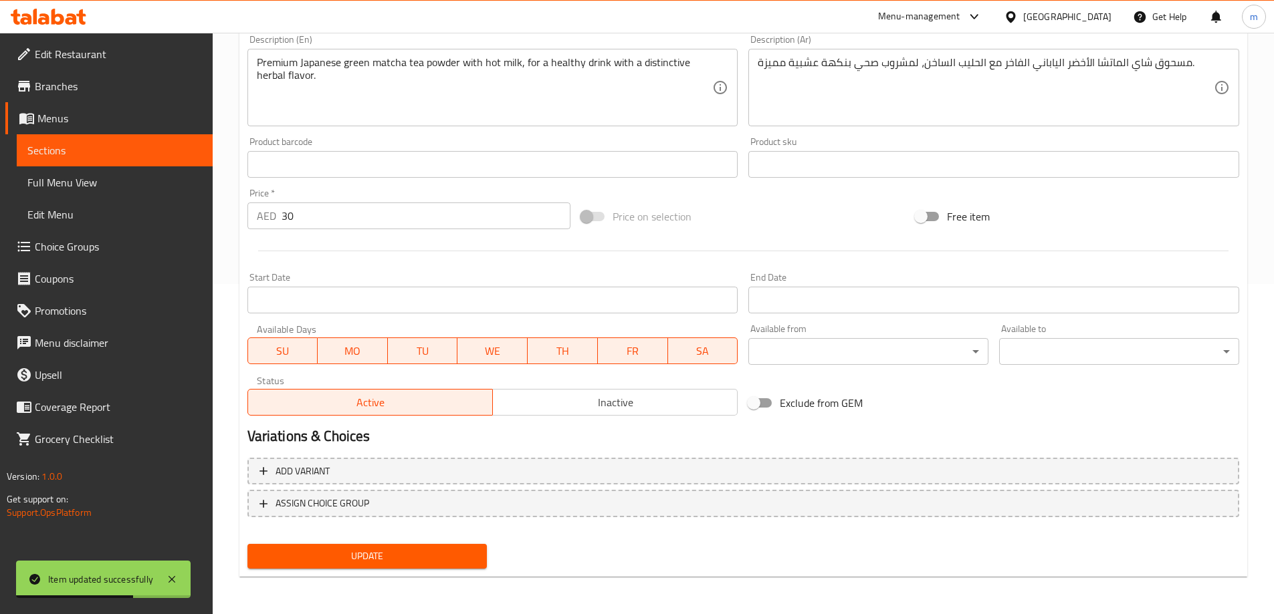
click at [353, 567] on button "Update" at bounding box center [367, 556] width 240 height 25
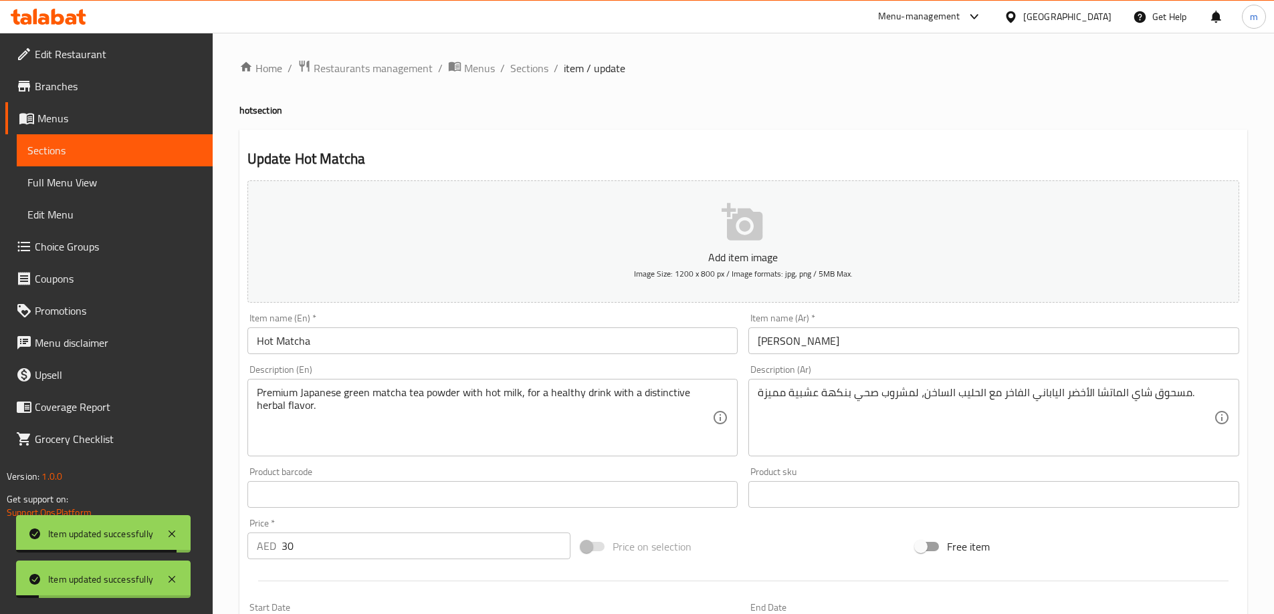
click at [527, 74] on span "Sections" at bounding box center [529, 68] width 38 height 16
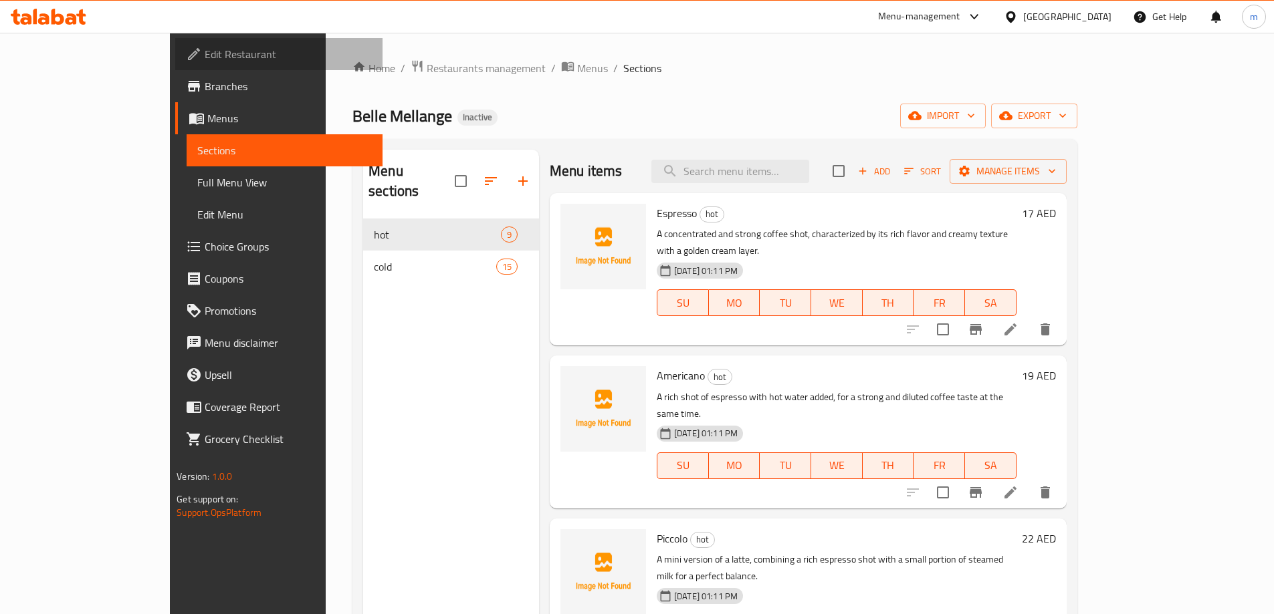
click at [205, 50] on span "Edit Restaurant" at bounding box center [288, 54] width 167 height 16
click at [197, 181] on span "Full Menu View" at bounding box center [284, 182] width 174 height 16
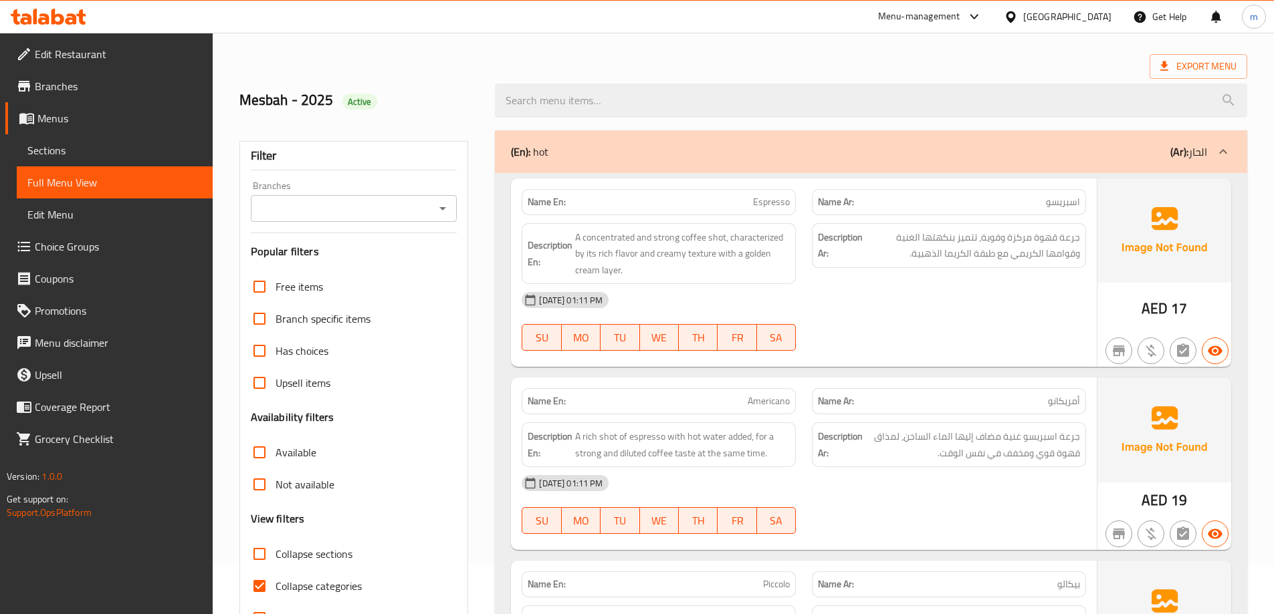
scroll to position [134, 0]
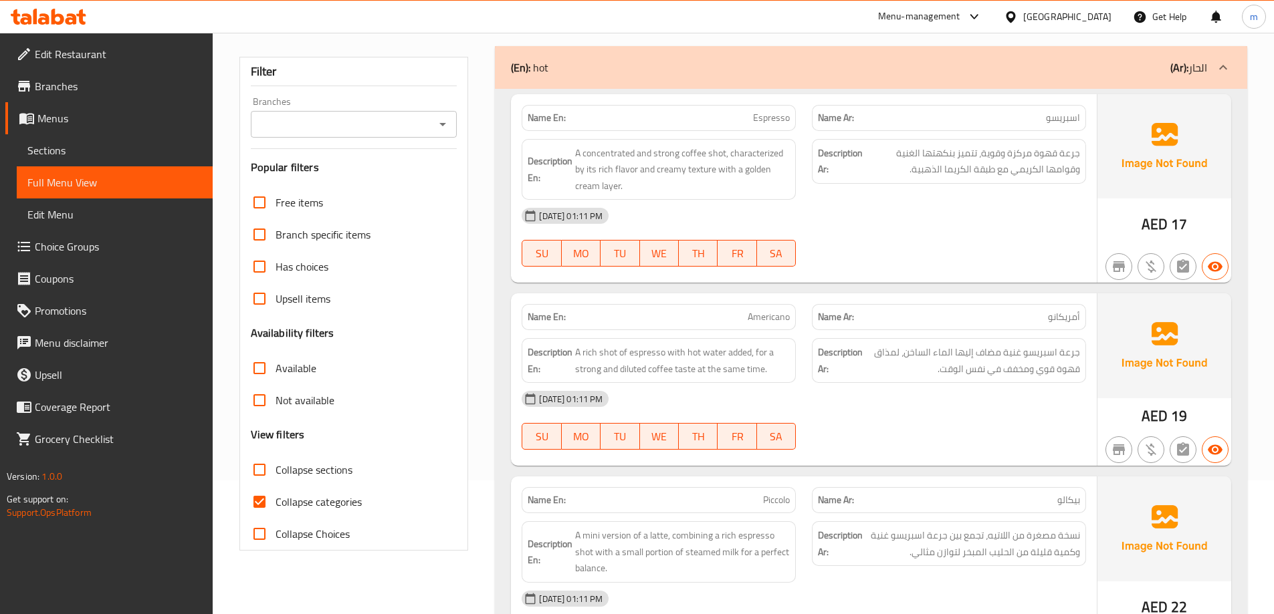
click at [339, 504] on span "Collapse categories" at bounding box center [318, 502] width 86 height 16
click at [275, 504] on input "Collapse categories" at bounding box center [259, 502] width 32 height 32
checkbox input "false"
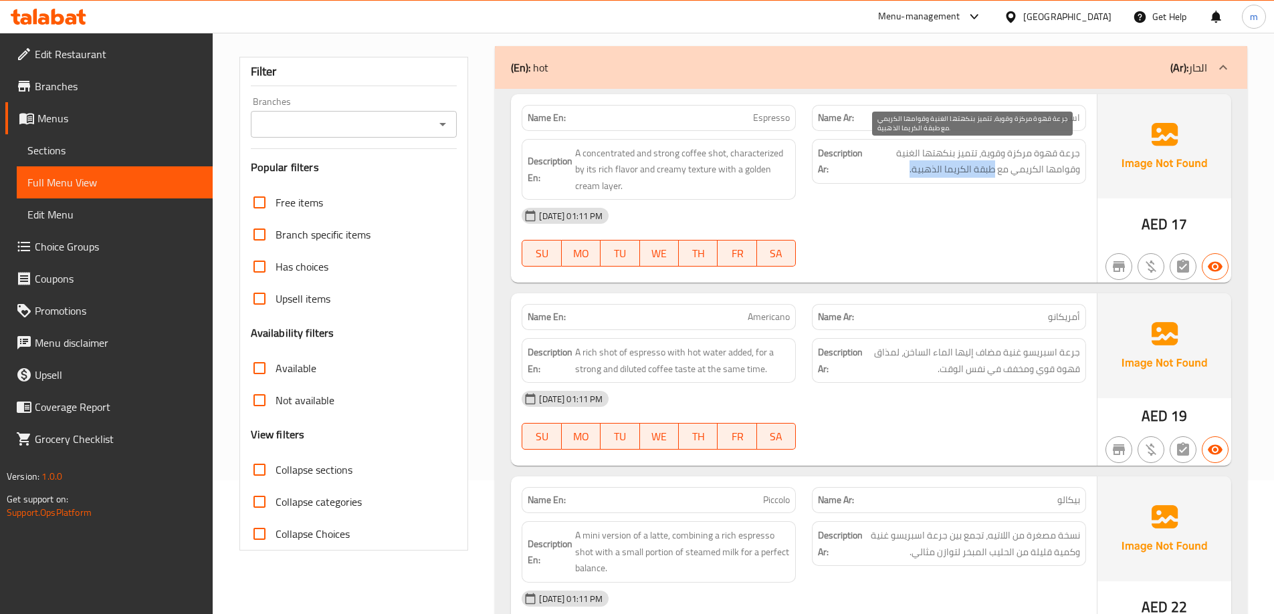
drag, startPoint x: 994, startPoint y: 169, endPoint x: 906, endPoint y: 166, distance: 88.3
click at [906, 166] on span "جرعة قهوة مركزة وقوية، تتميز بنكهتها الغنية وقوامها الكريمي مع طبقة الكريما الذ…" at bounding box center [972, 161] width 215 height 33
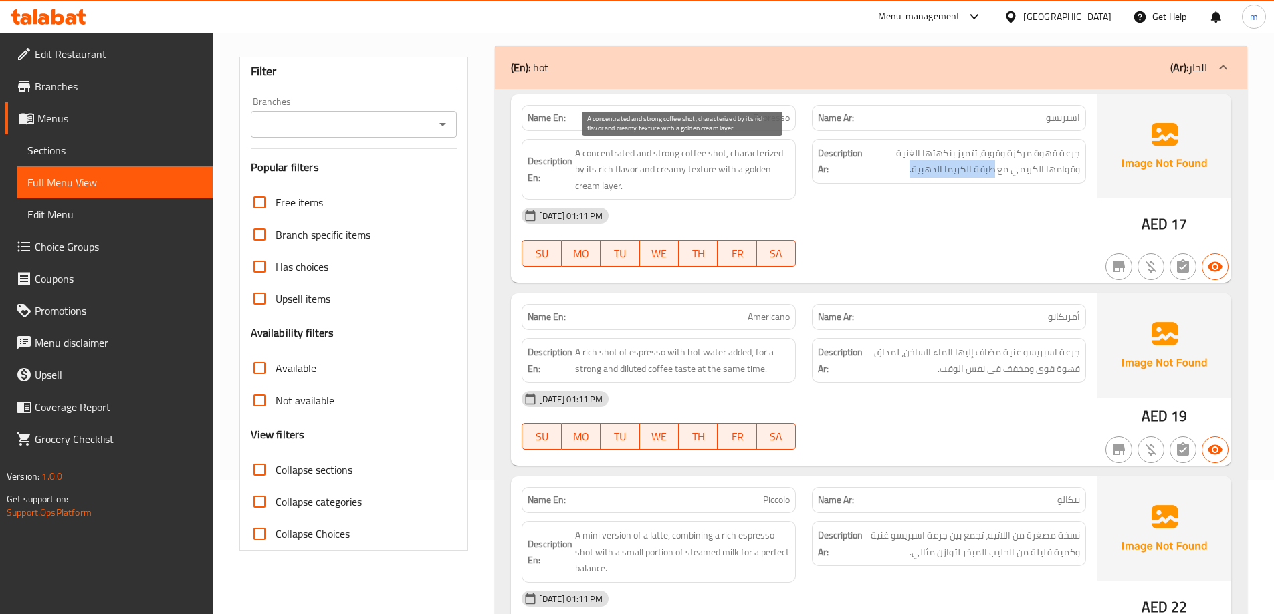
drag, startPoint x: 735, startPoint y: 170, endPoint x: 771, endPoint y: 205, distance: 49.2
click at [771, 205] on div "Name En: Espresso Name Ar: اسبريسو Description En: A concentrated and strong co…" at bounding box center [804, 188] width 586 height 189
click at [749, 172] on span "A concentrated and strong coffee shot, characterized by its rich flavor and cre…" at bounding box center [682, 169] width 215 height 49
drag, startPoint x: 739, startPoint y: 170, endPoint x: 757, endPoint y: 180, distance: 20.9
click at [757, 180] on span "A concentrated and strong coffee shot, characterized by its rich flavor and cre…" at bounding box center [682, 169] width 215 height 49
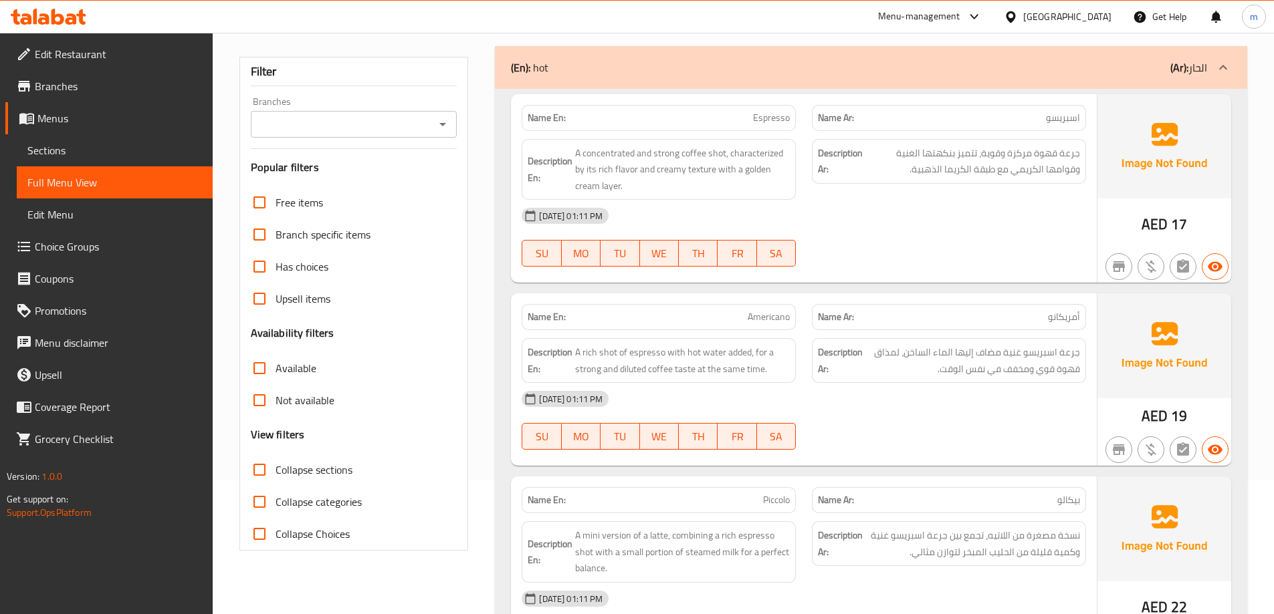
click at [848, 234] on div "10-08-2025 01:11 PM SU MO TU WE TH FR SA" at bounding box center [803, 237] width 580 height 75
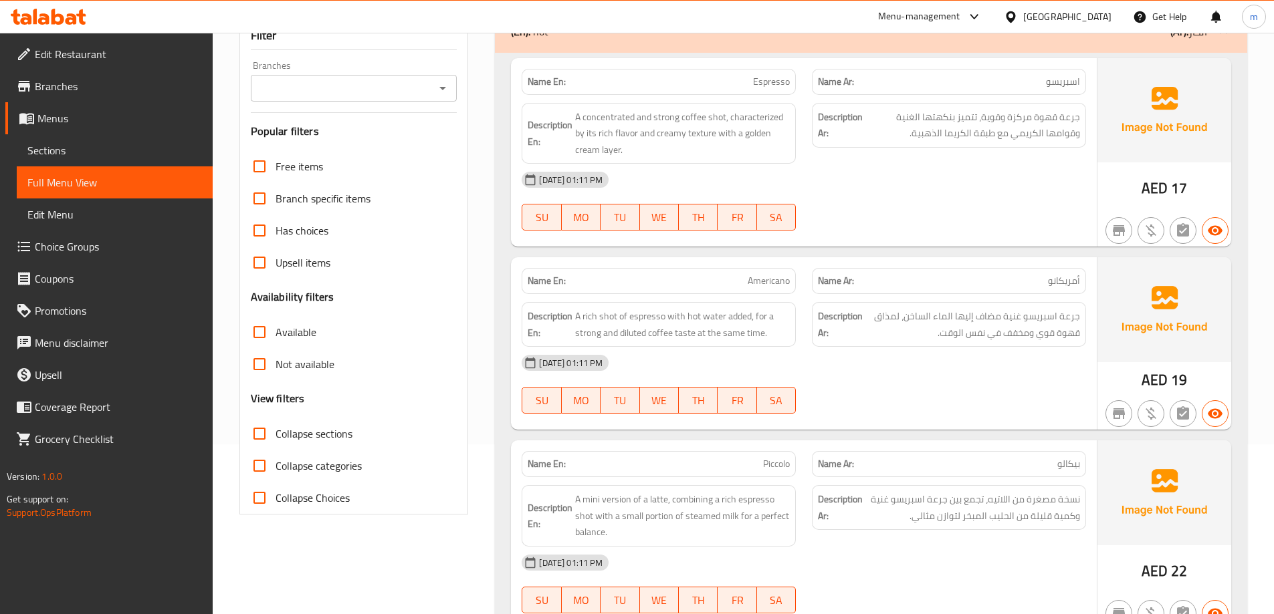
scroll to position [201, 0]
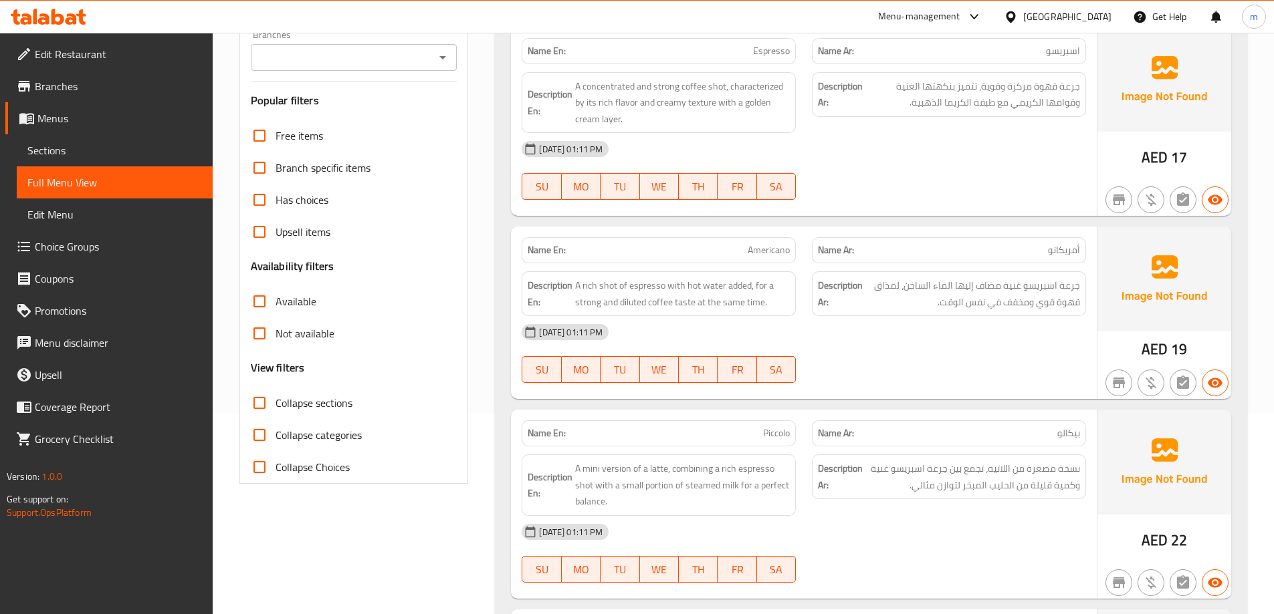
click at [881, 353] on div "10-08-2025 01:11 PM SU MO TU WE TH FR SA" at bounding box center [803, 353] width 580 height 75
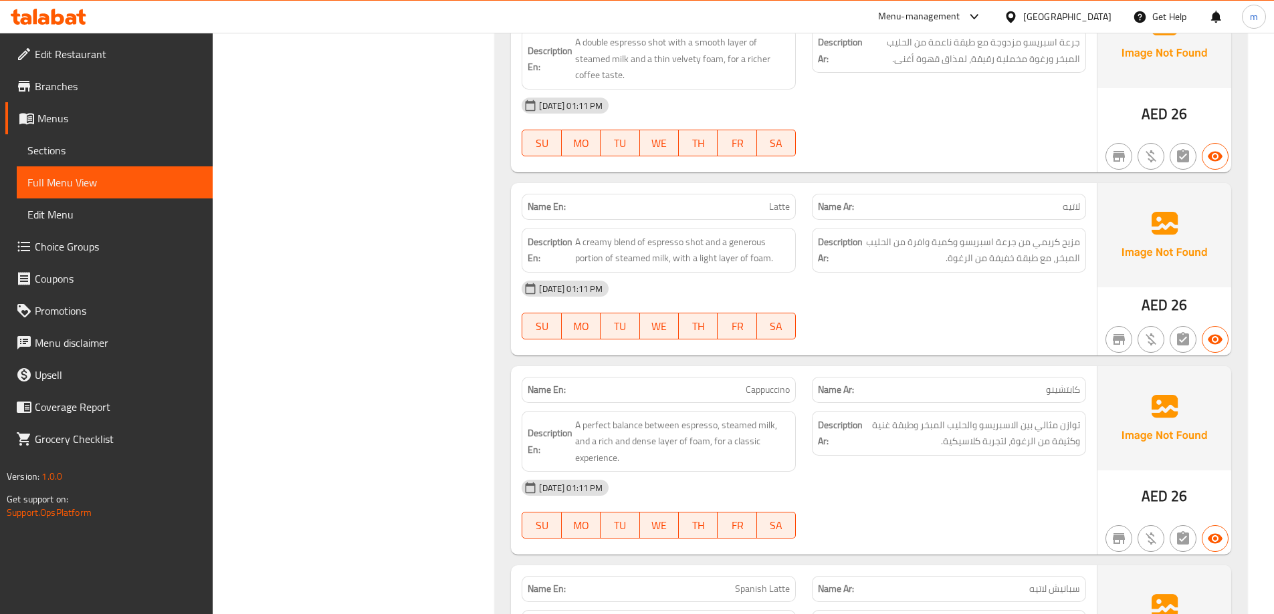
scroll to position [1070, 0]
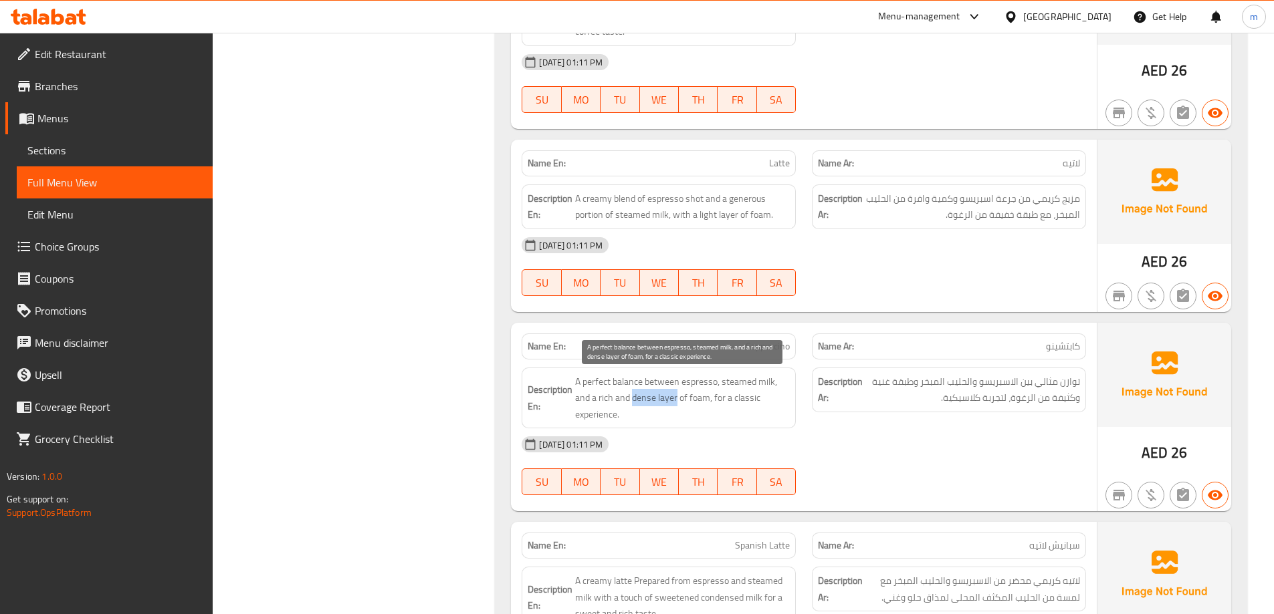
drag, startPoint x: 635, startPoint y: 400, endPoint x: 676, endPoint y: 406, distance: 41.1
click at [676, 406] on span "A perfect balance between espresso, steamed milk, and a rich and dense layer of…" at bounding box center [682, 398] width 215 height 49
click at [743, 428] on div "Description En: A perfect balance between espresso, steamed milk, and a rich an…" at bounding box center [658, 399] width 274 height 62
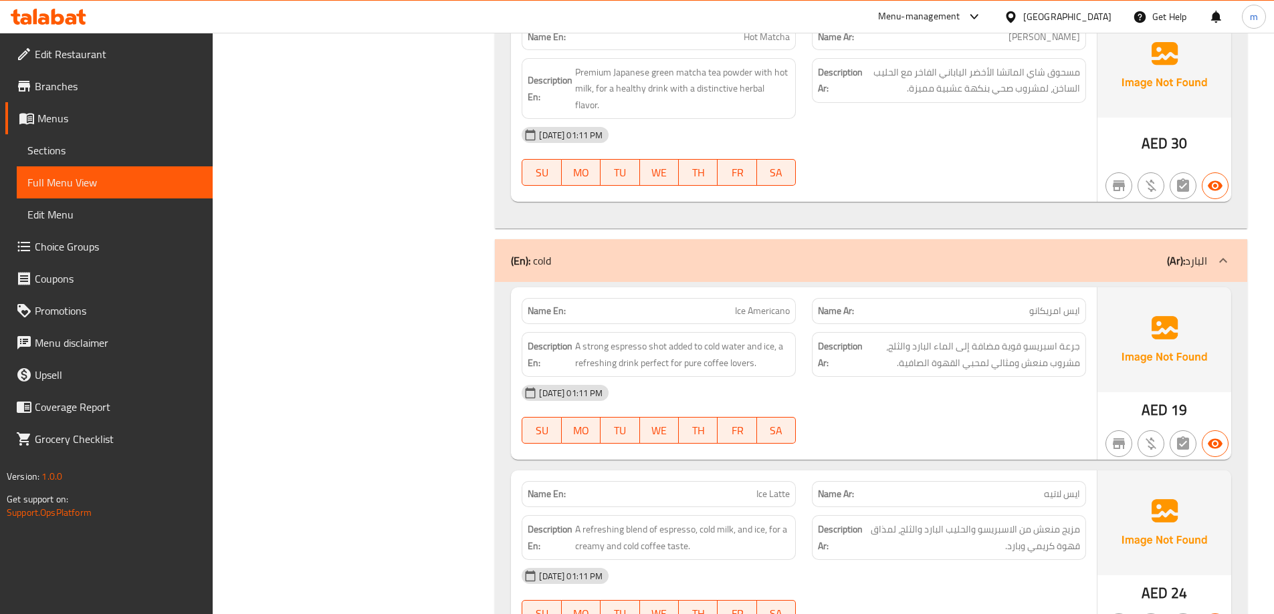
scroll to position [1805, 0]
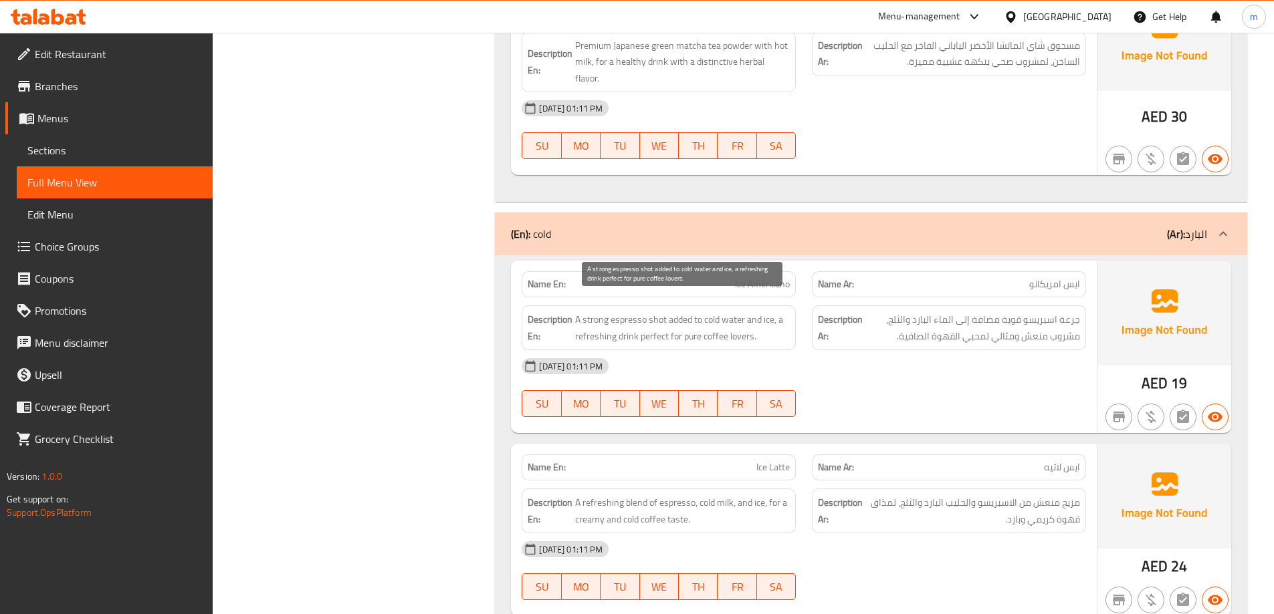
drag, startPoint x: 692, startPoint y: 302, endPoint x: 752, endPoint y: 336, distance: 69.5
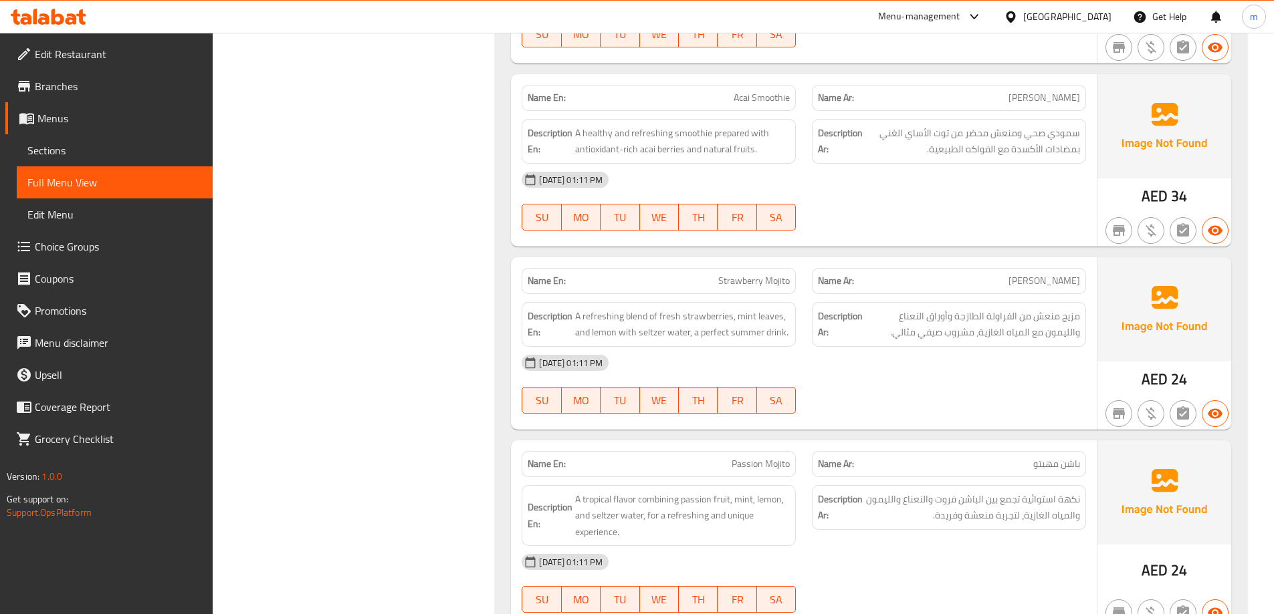
scroll to position [3505, 0]
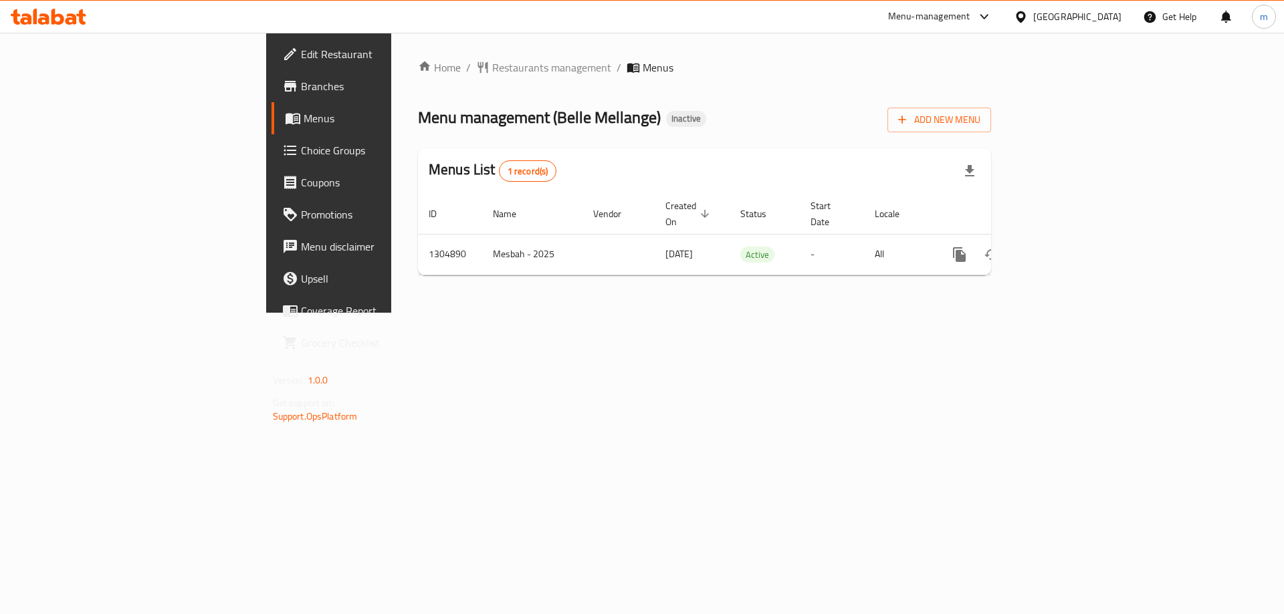
click at [720, 313] on div "Home / Restaurants management / Menus Menu management ( Belle Mellange ) Inacti…" at bounding box center [704, 173] width 626 height 280
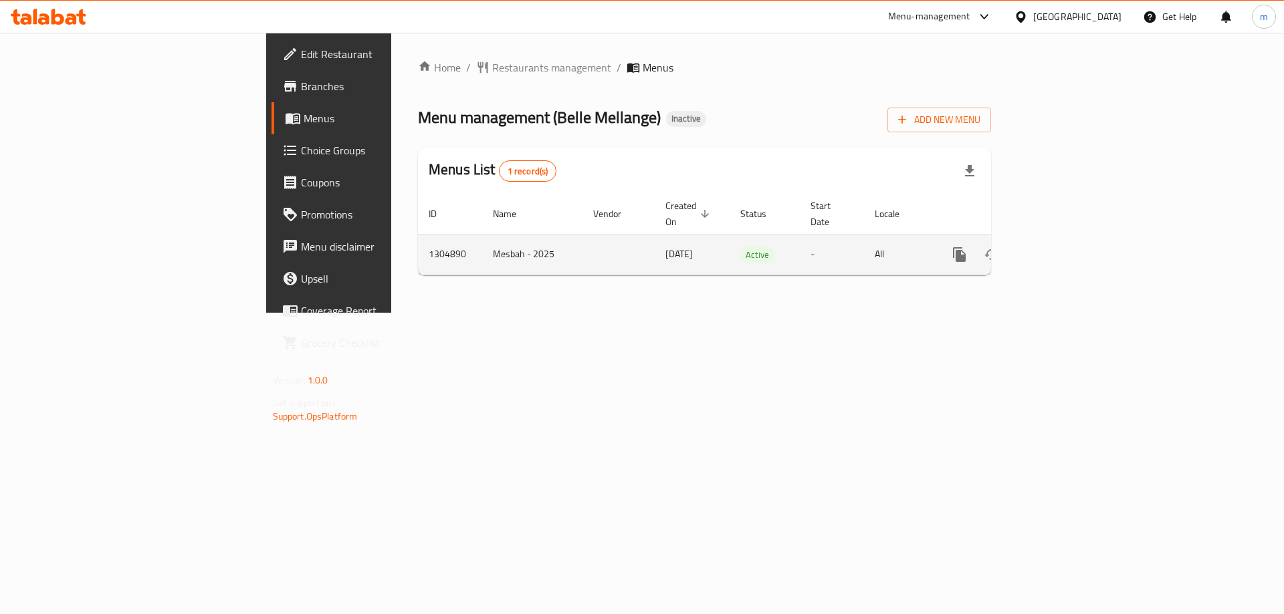
click at [1062, 249] on icon "enhanced table" at bounding box center [1056, 255] width 12 height 12
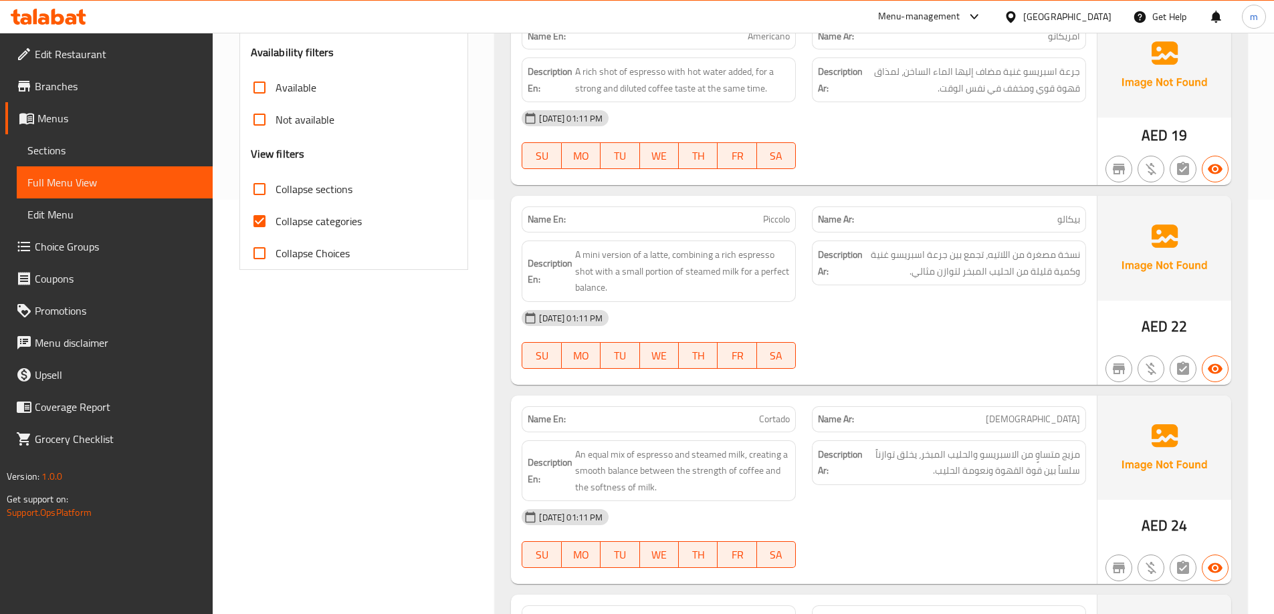
scroll to position [431, 0]
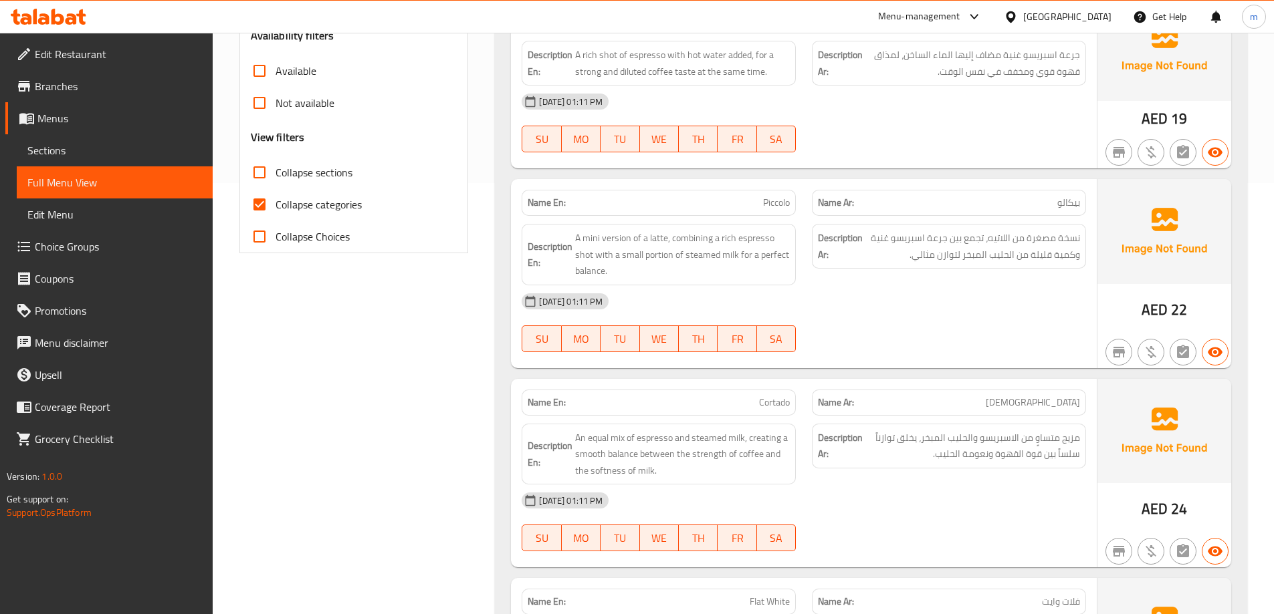
click at [297, 202] on span "Collapse categories" at bounding box center [318, 205] width 86 height 16
click at [275, 202] on input "Collapse categories" at bounding box center [259, 205] width 32 height 32
checkbox input "false"
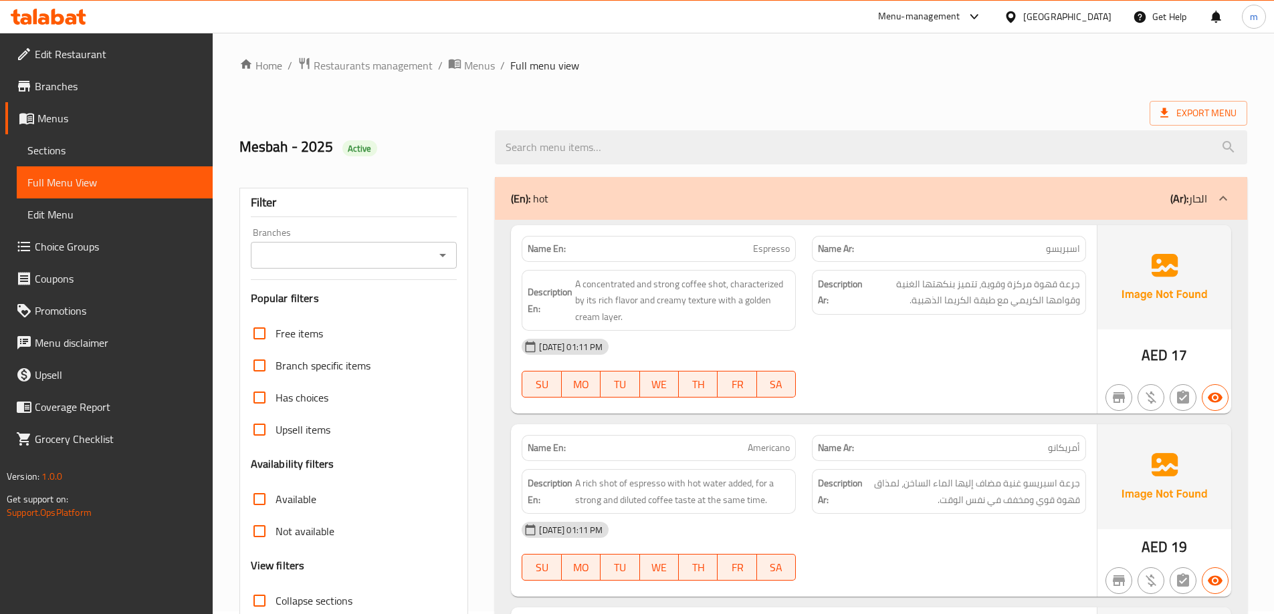
scroll to position [0, 0]
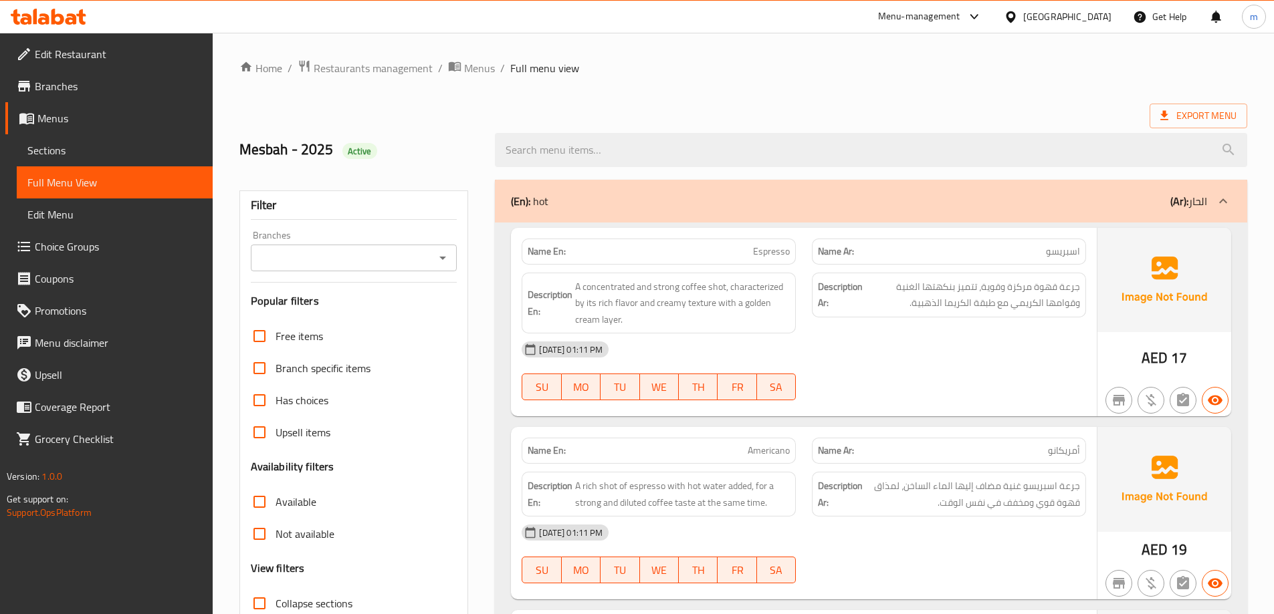
click at [1043, 76] on ol "Home / Restaurants management / Menus / Full menu view" at bounding box center [742, 67] width 1007 height 17
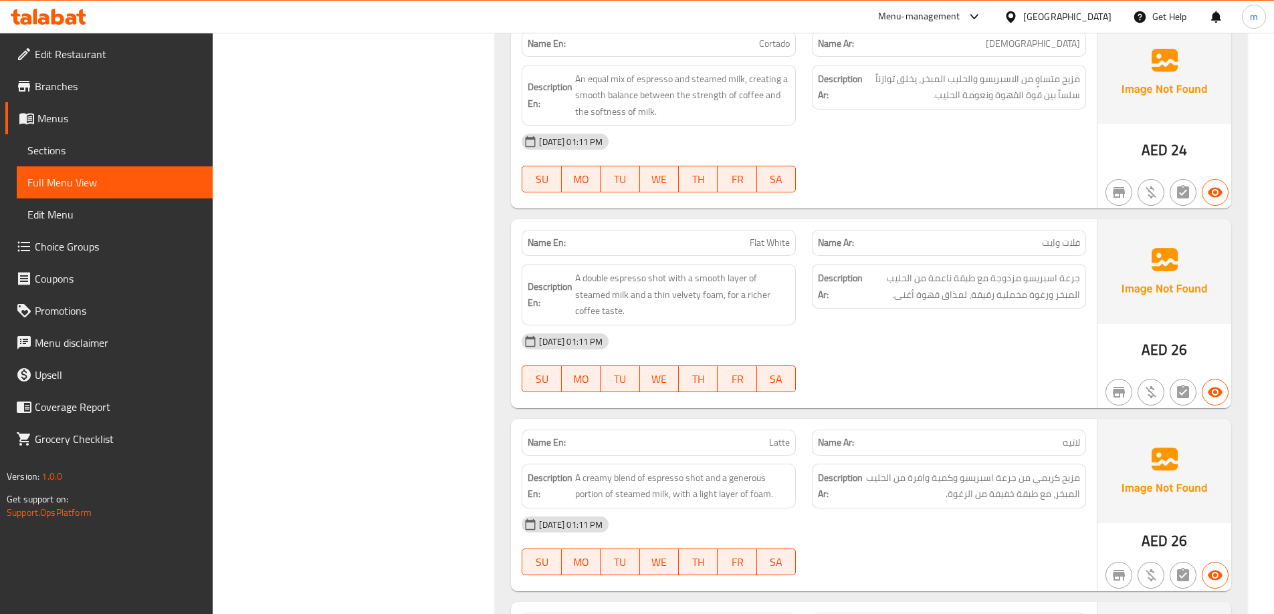
scroll to position [802, 0]
